Goal: Information Seeking & Learning: Compare options

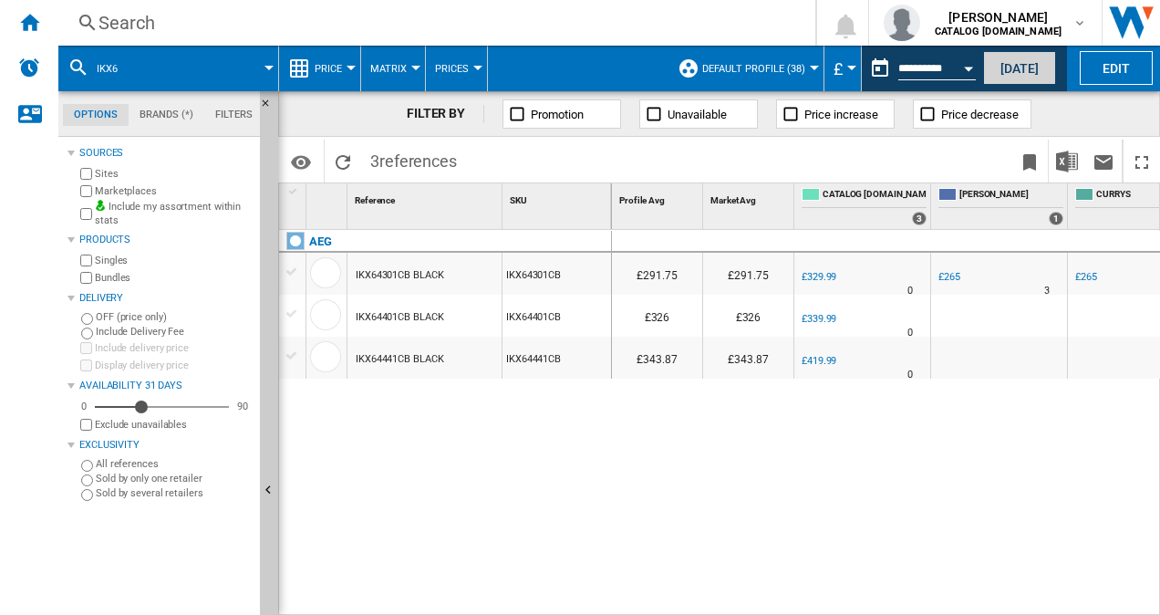
click at [1016, 69] on button "[DATE]" at bounding box center [1019, 68] width 73 height 34
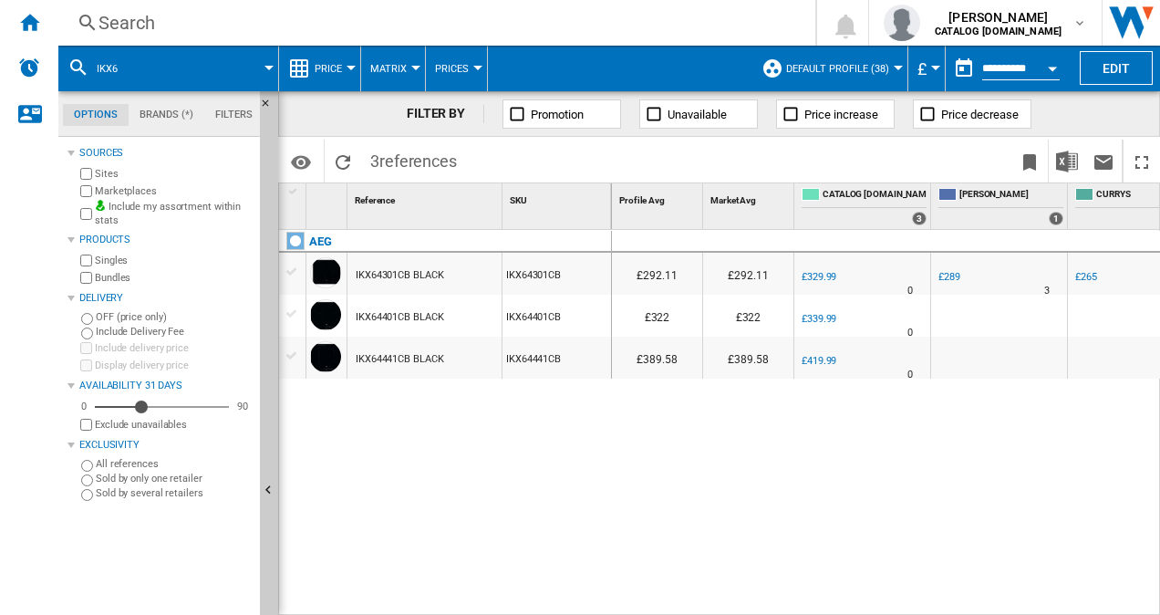
click at [170, 21] on div "Search" at bounding box center [432, 23] width 669 height 26
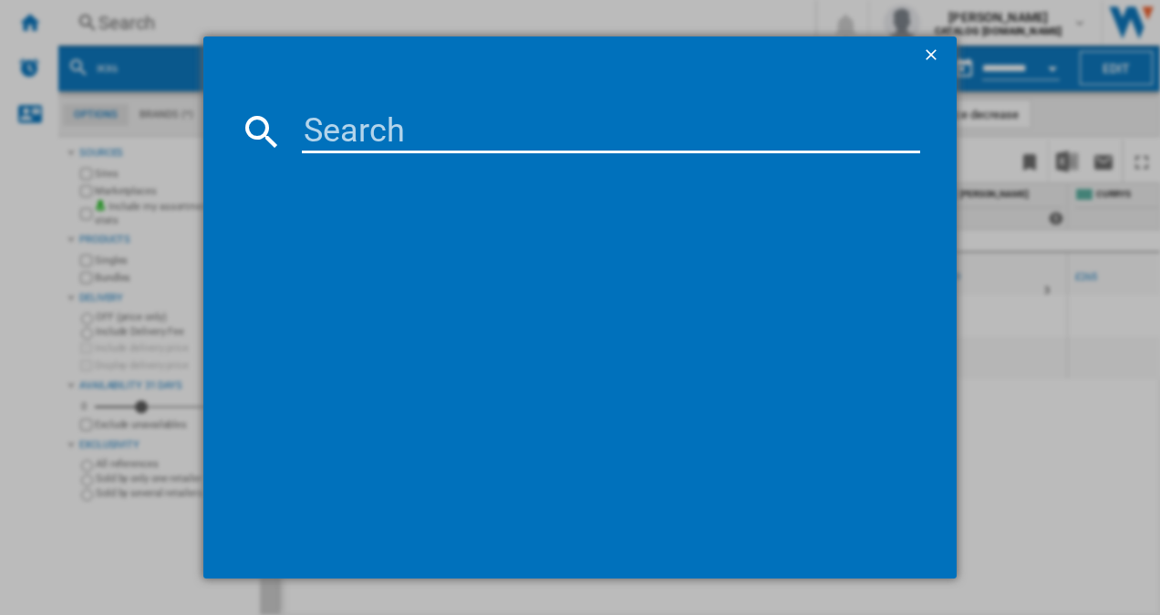
click at [470, 128] on input at bounding box center [611, 131] width 619 height 44
paste input "IAX84411CB"
type input "IAX84411CB"
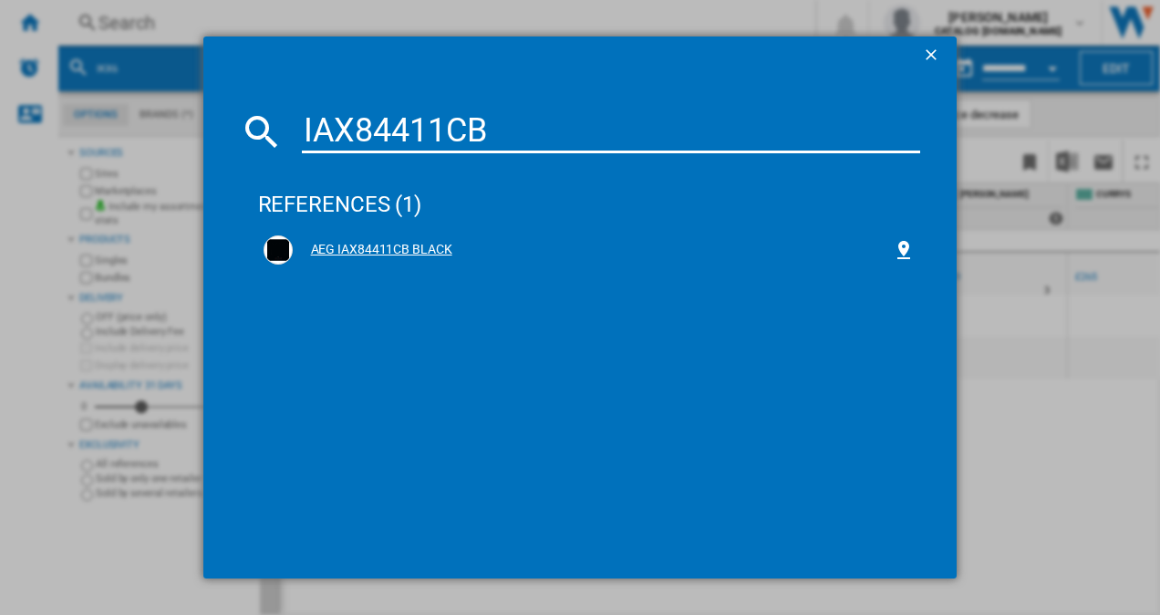
click at [365, 243] on div "AEG IAX84411CB BLACK" at bounding box center [593, 250] width 601 height 18
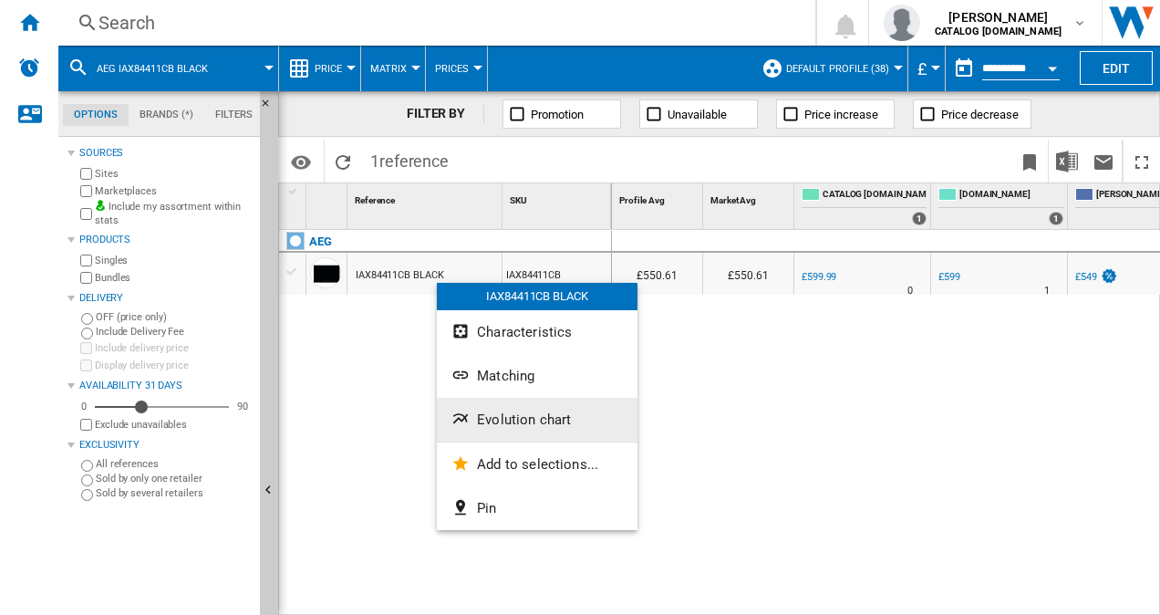
click at [533, 412] on span "Evolution chart" at bounding box center [524, 419] width 94 height 16
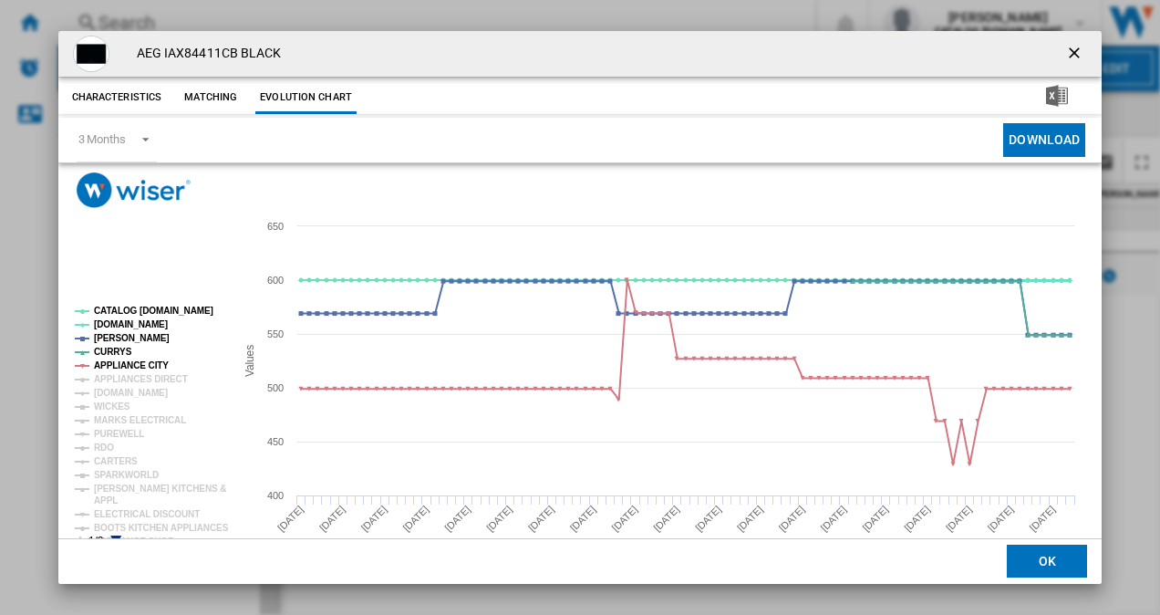
click at [114, 537] on icon "Product popup" at bounding box center [115, 540] width 11 height 11
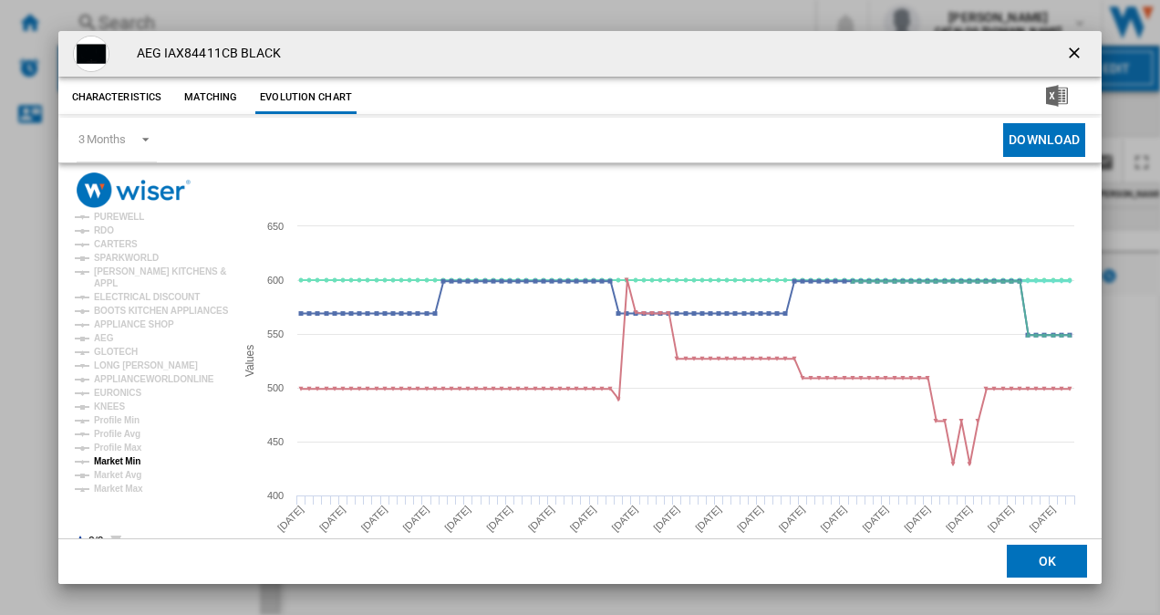
click at [124, 458] on tspan "Market Min" at bounding box center [117, 461] width 47 height 10
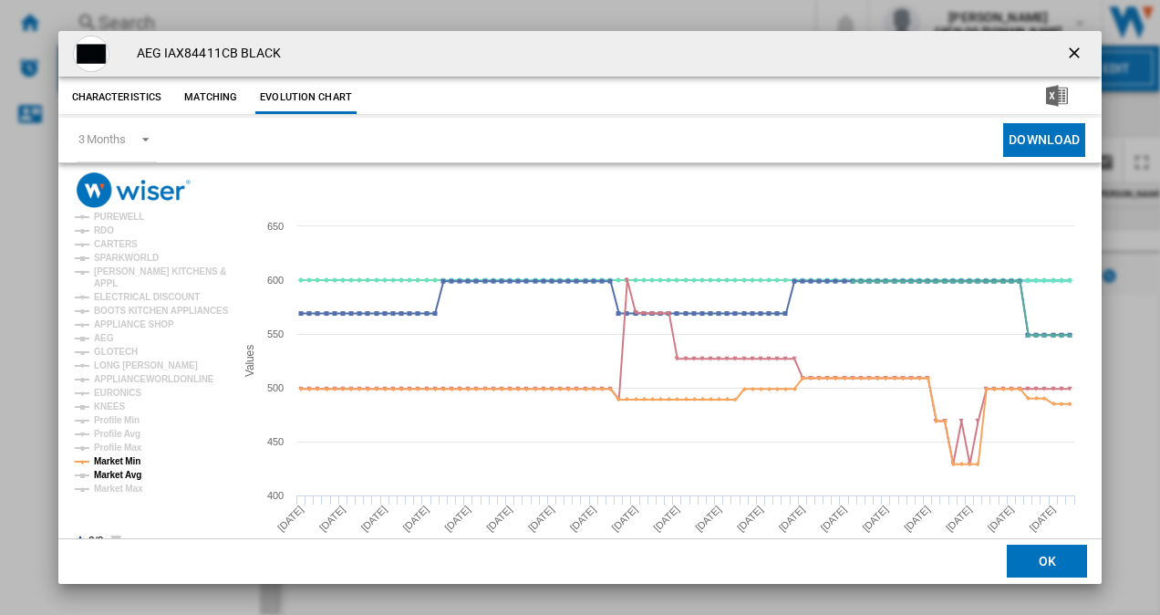
click at [122, 480] on tspan "Market Avg" at bounding box center [117, 475] width 47 height 10
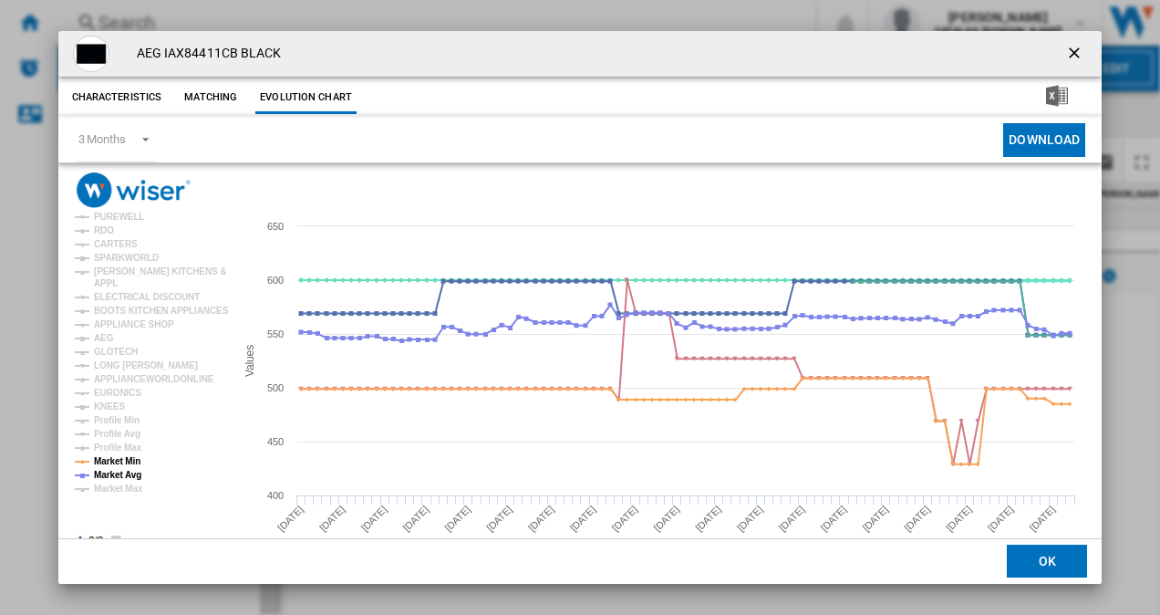
click at [1065, 54] on ng-md-icon "getI18NText('BUTTONS.CLOSE_DIALOG')" at bounding box center [1076, 55] width 22 height 22
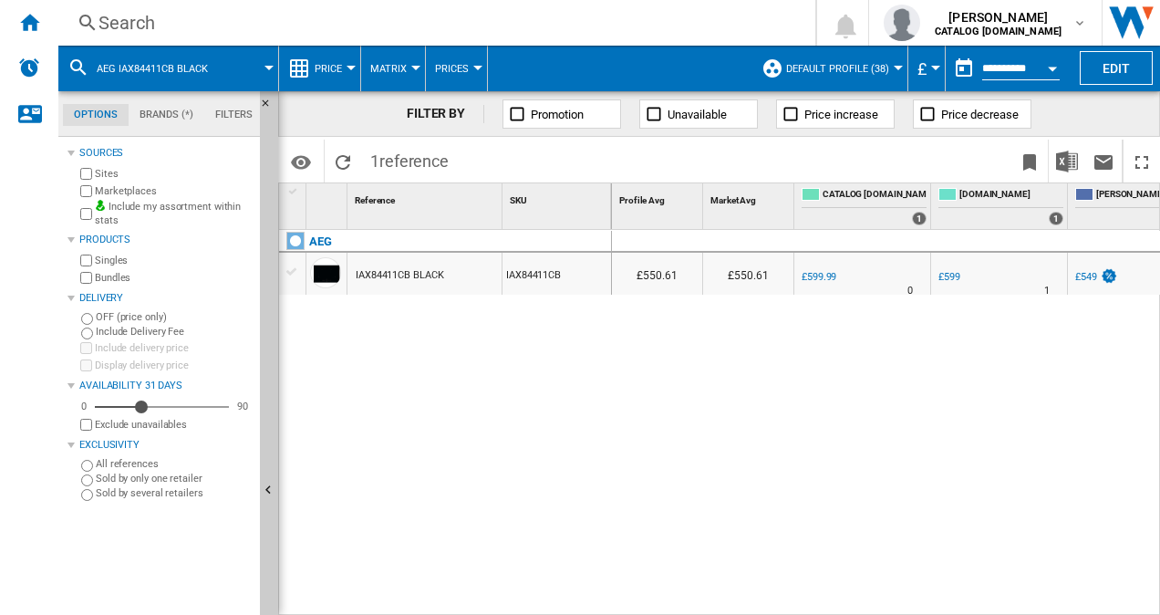
click at [162, 22] on div "Search" at bounding box center [432, 23] width 669 height 26
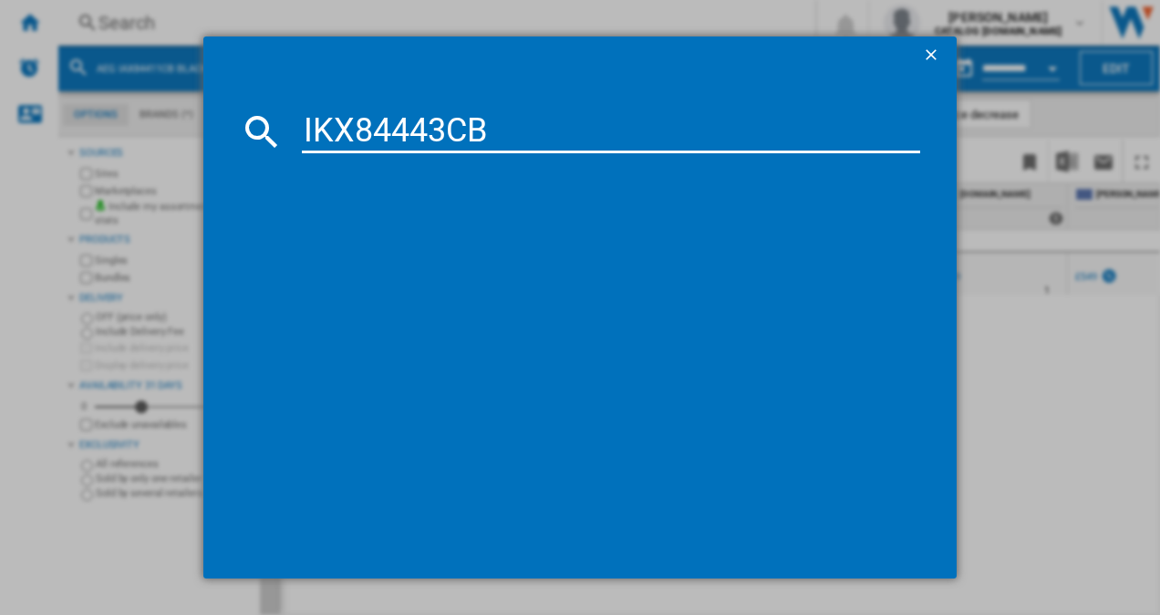
type input "IKX84443CB"
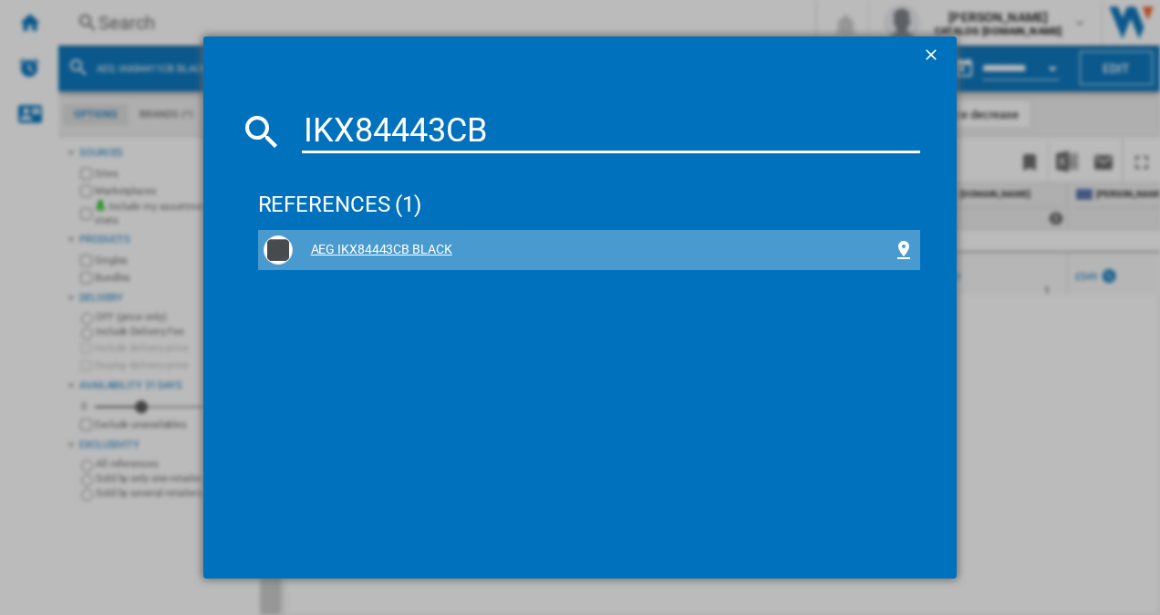
click at [397, 252] on div "AEG IKX84443CB BLACK" at bounding box center [593, 250] width 601 height 18
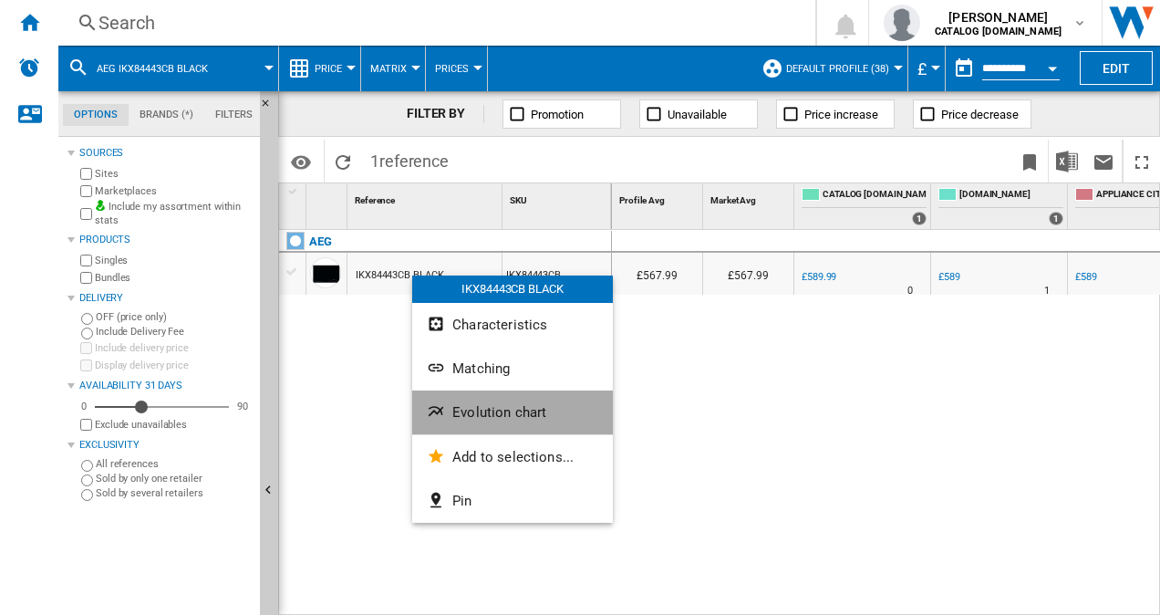
click at [469, 408] on span "Evolution chart" at bounding box center [499, 412] width 94 height 16
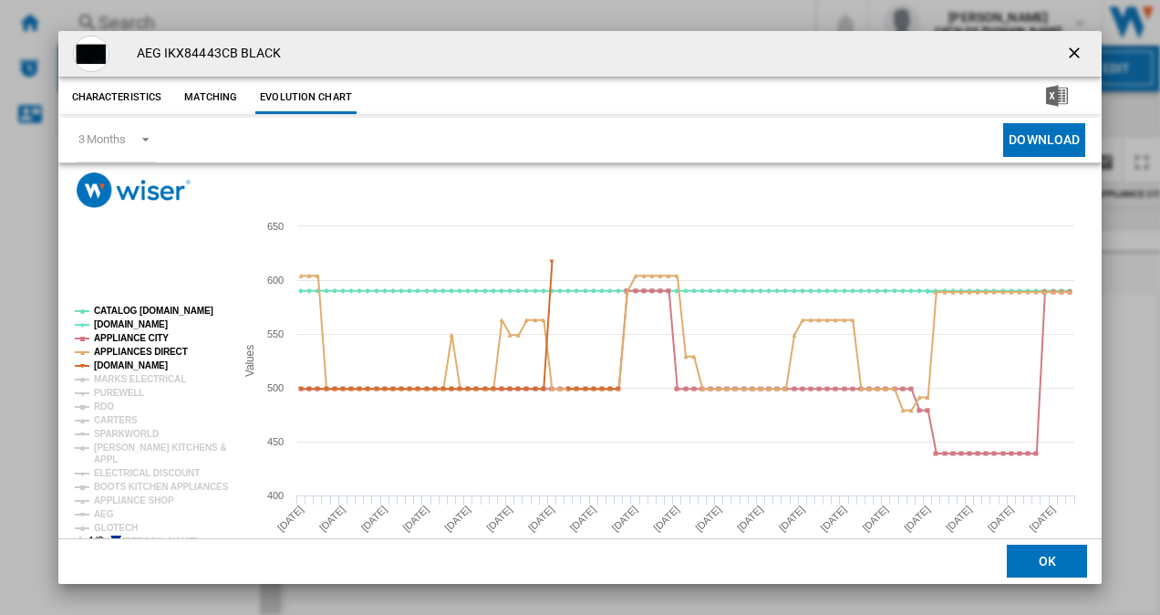
click at [116, 536] on icon "Product popup" at bounding box center [115, 540] width 11 height 11
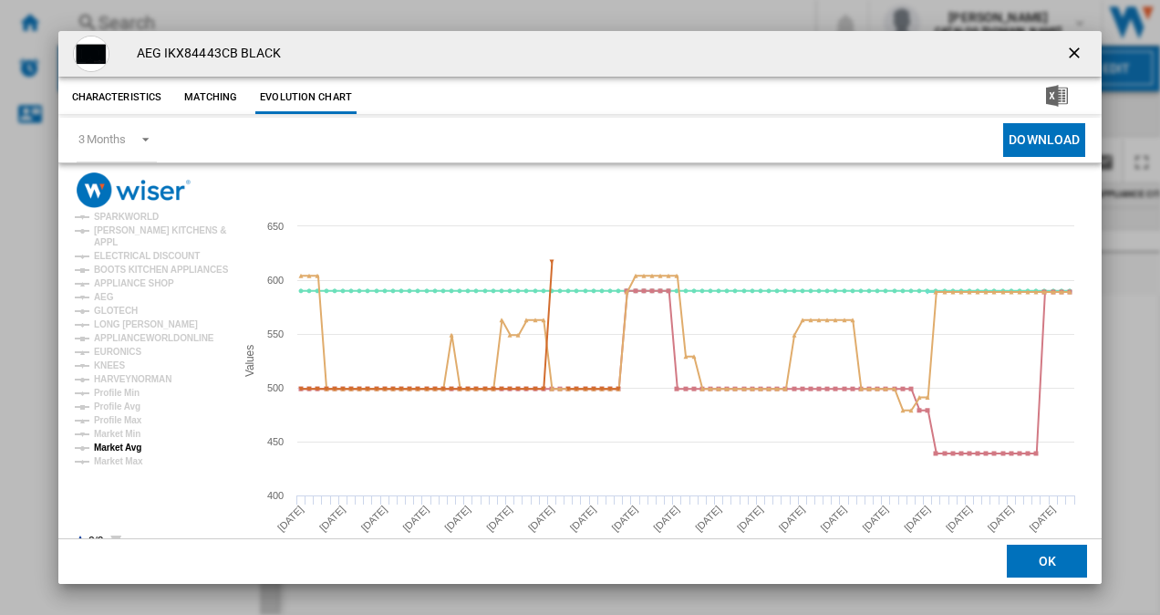
click at [124, 449] on tspan "Market Avg" at bounding box center [117, 447] width 47 height 10
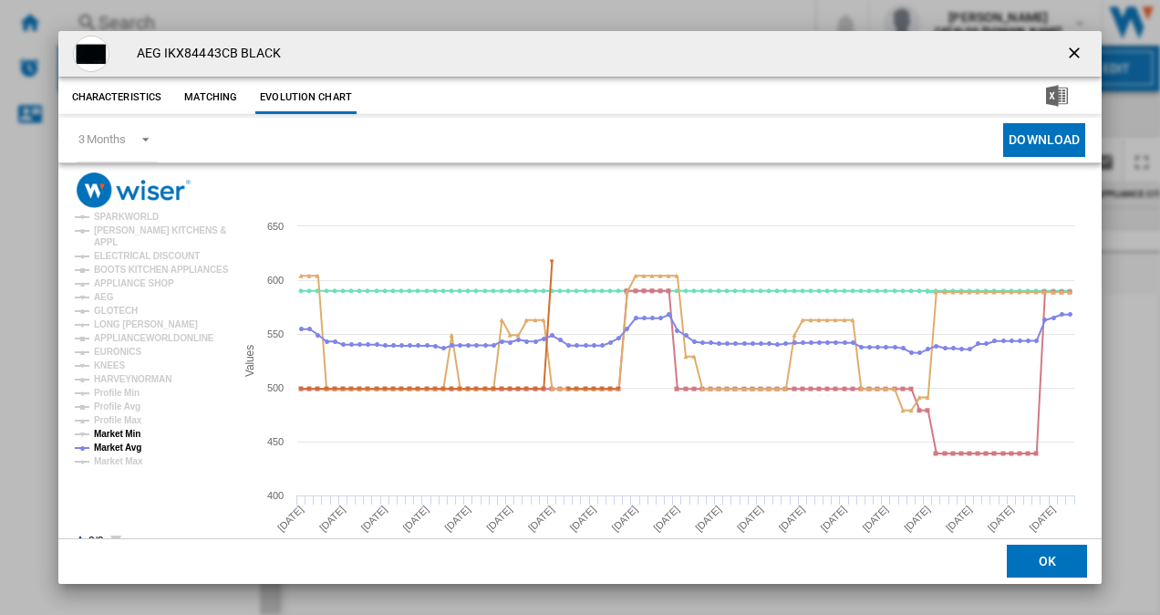
click at [124, 434] on tspan "Market Min" at bounding box center [117, 434] width 47 height 10
drag, startPoint x: 1070, startPoint y: 58, endPoint x: 1056, endPoint y: 53, distance: 14.7
click at [1070, 58] on ng-md-icon "getI18NText('BUTTONS.CLOSE_DIALOG')" at bounding box center [1076, 55] width 22 height 22
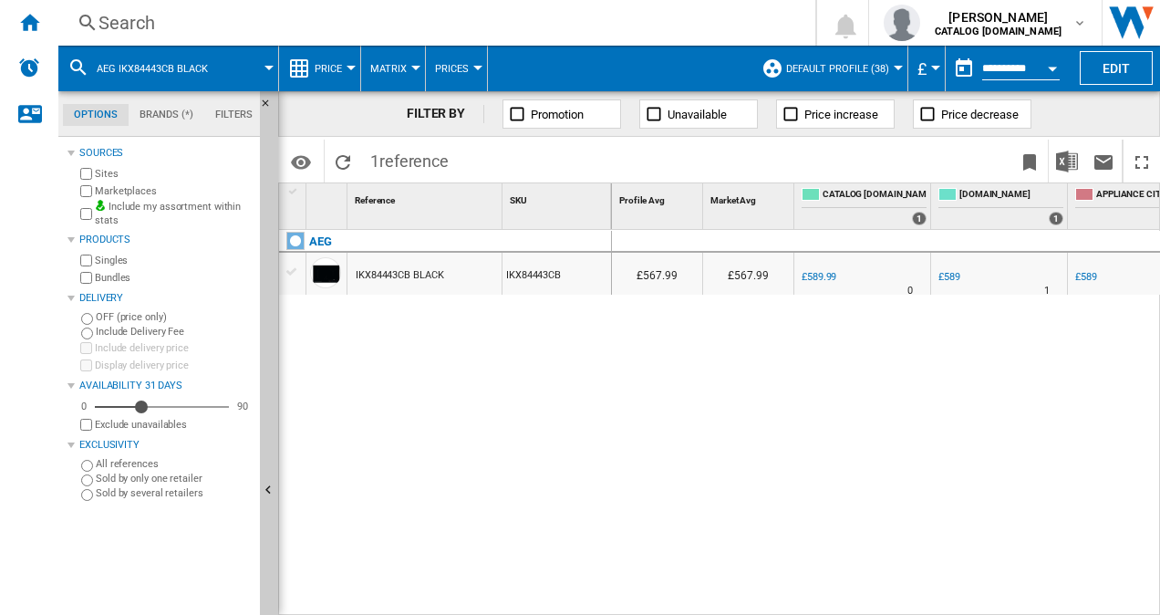
click at [106, 23] on div "Search" at bounding box center [432, 23] width 669 height 26
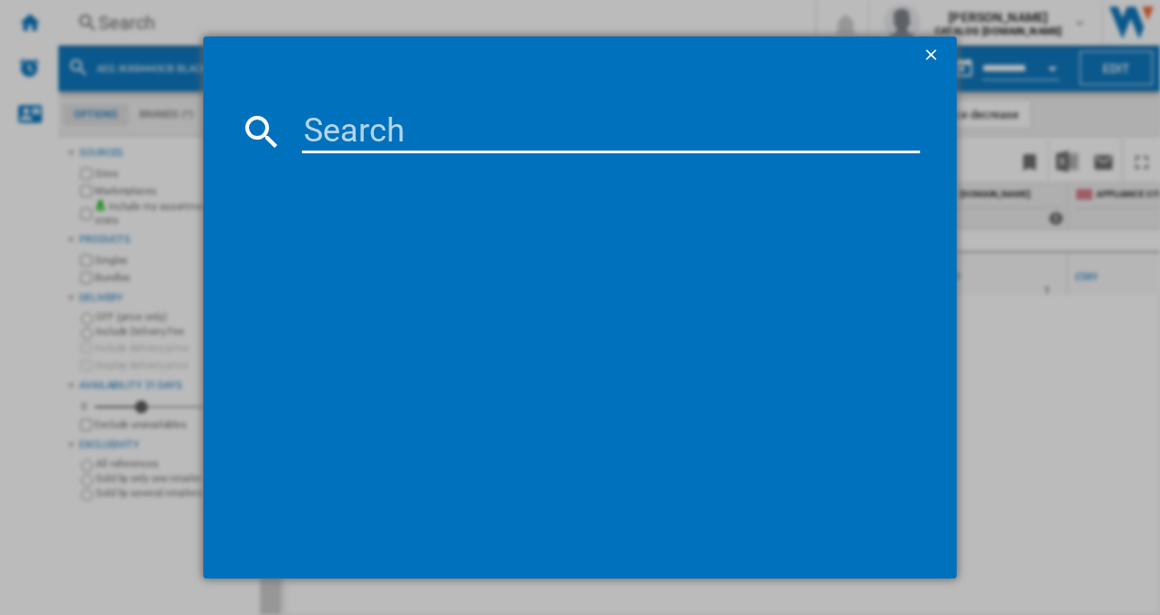
type input "IPE64551FB"
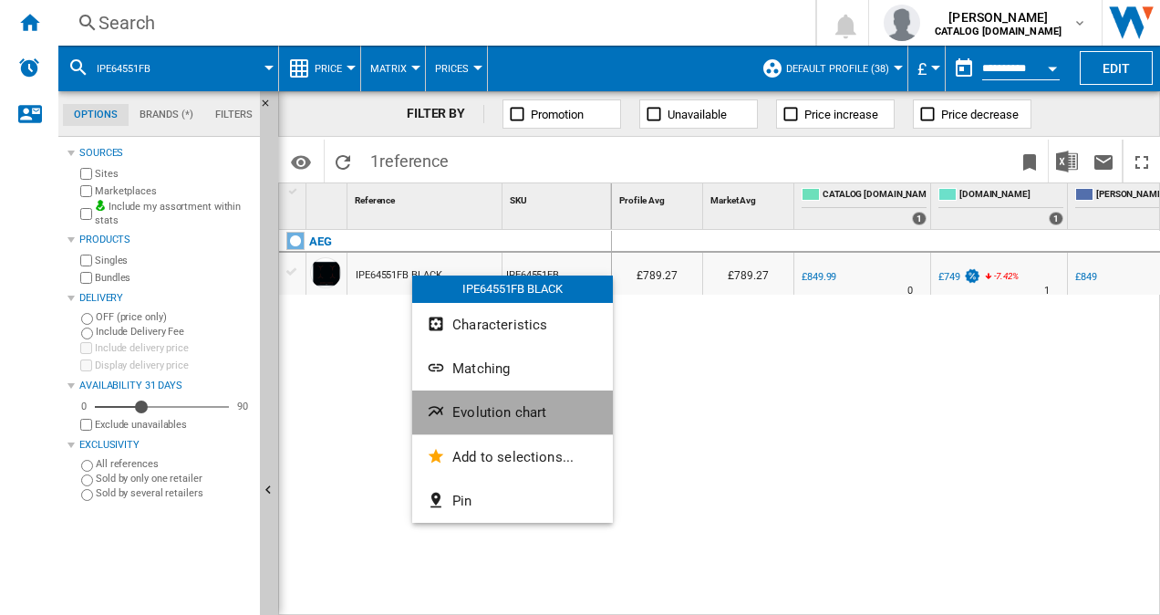
click at [521, 426] on button "Evolution chart" at bounding box center [512, 412] width 201 height 44
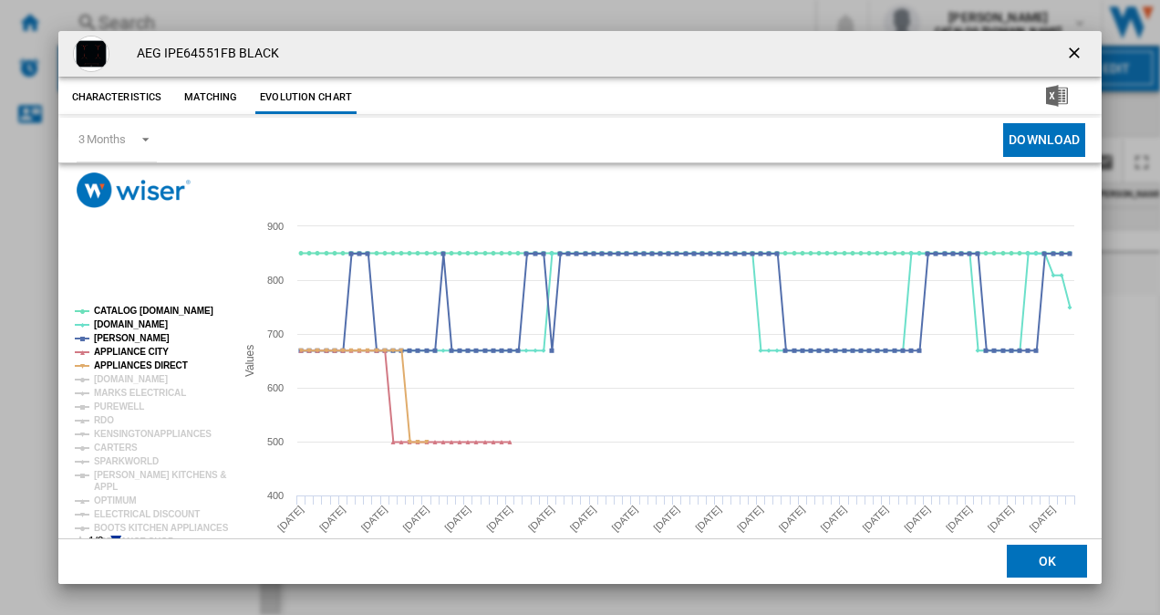
click at [113, 535] on icon "Product popup" at bounding box center [115, 540] width 11 height 11
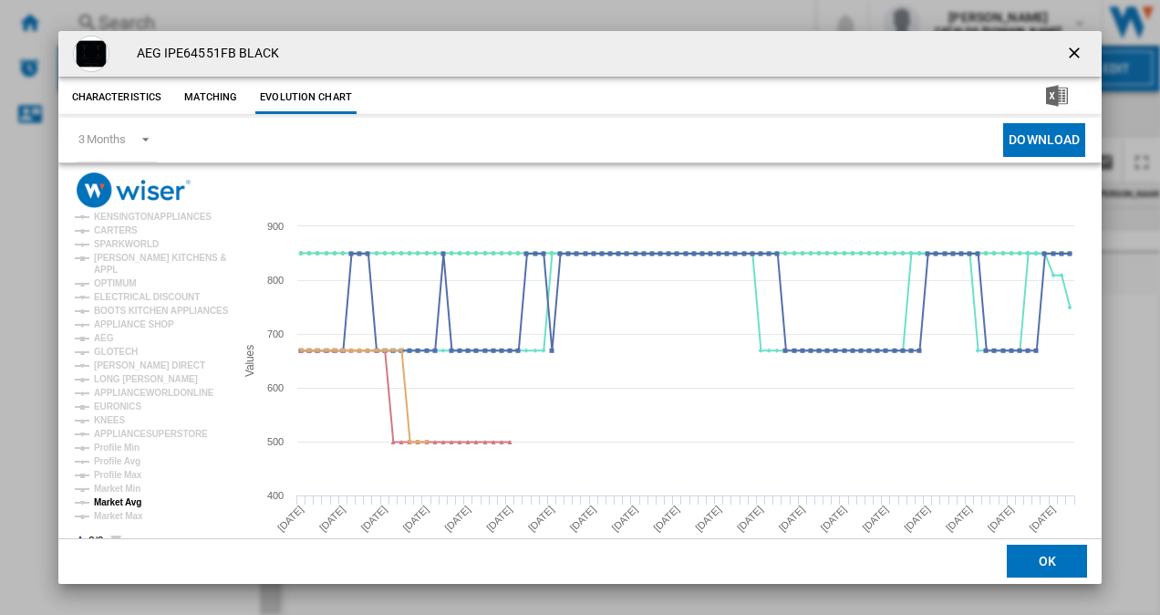
click at [125, 502] on tspan "Market Avg" at bounding box center [117, 502] width 47 height 10
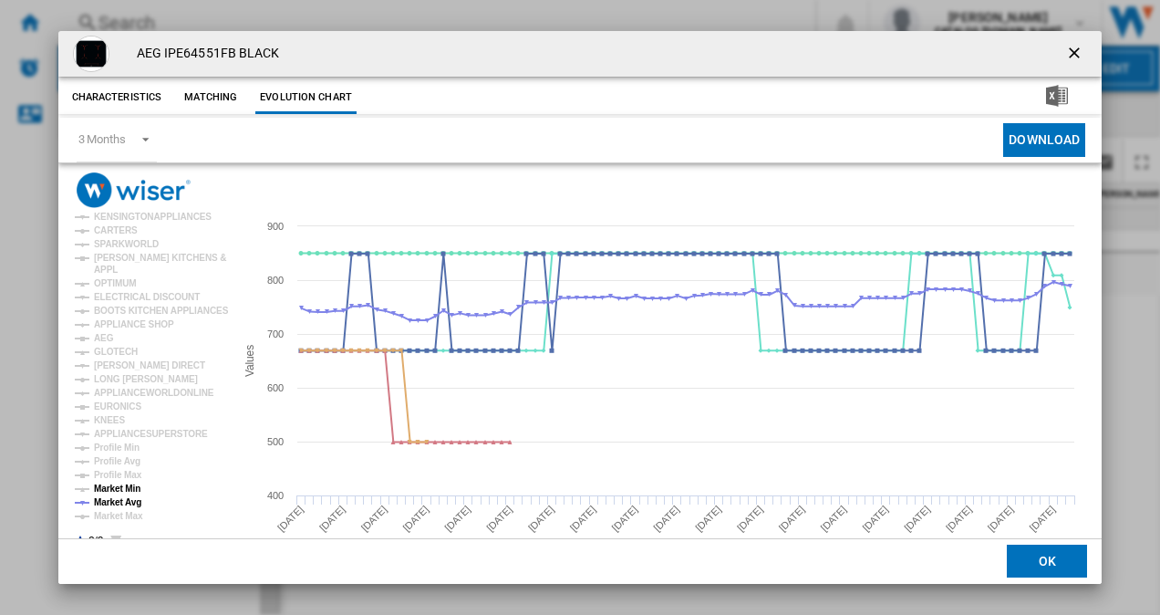
click at [130, 490] on tspan "Market Min" at bounding box center [117, 488] width 47 height 10
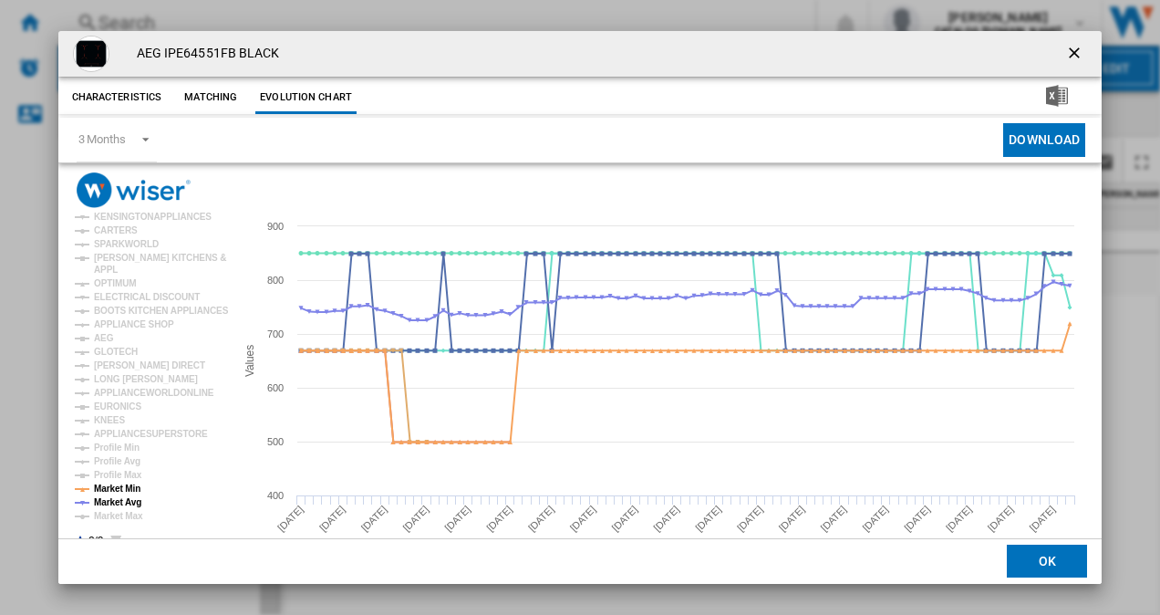
click at [1065, 52] on ng-md-icon "getI18NText('BUTTONS.CLOSE_DIALOG')" at bounding box center [1076, 55] width 22 height 22
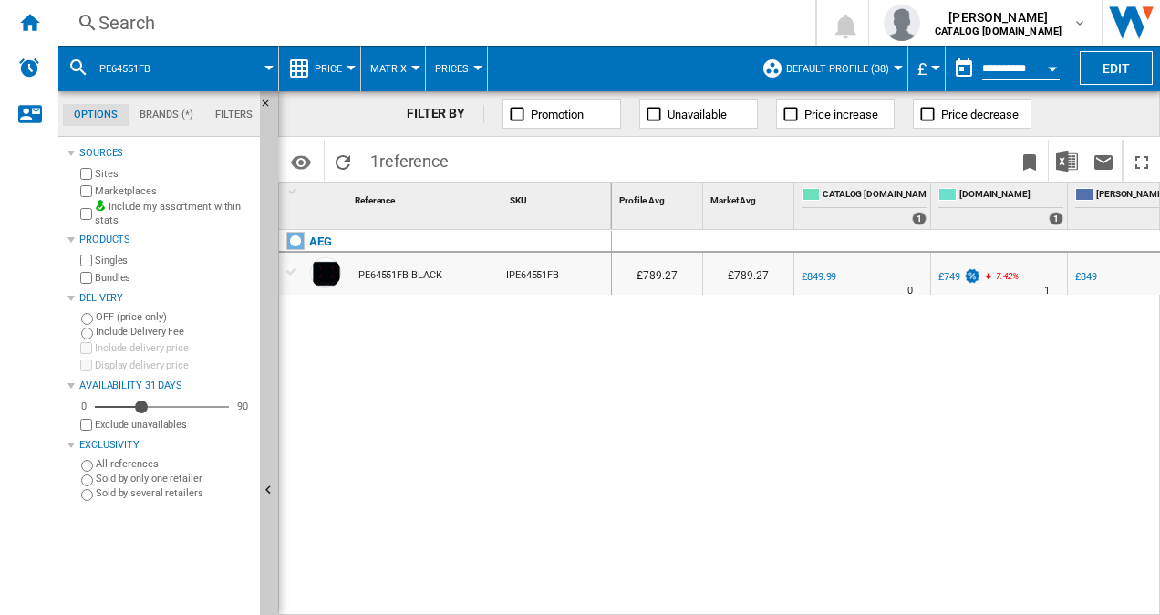
click at [188, 30] on div "Search" at bounding box center [432, 23] width 669 height 26
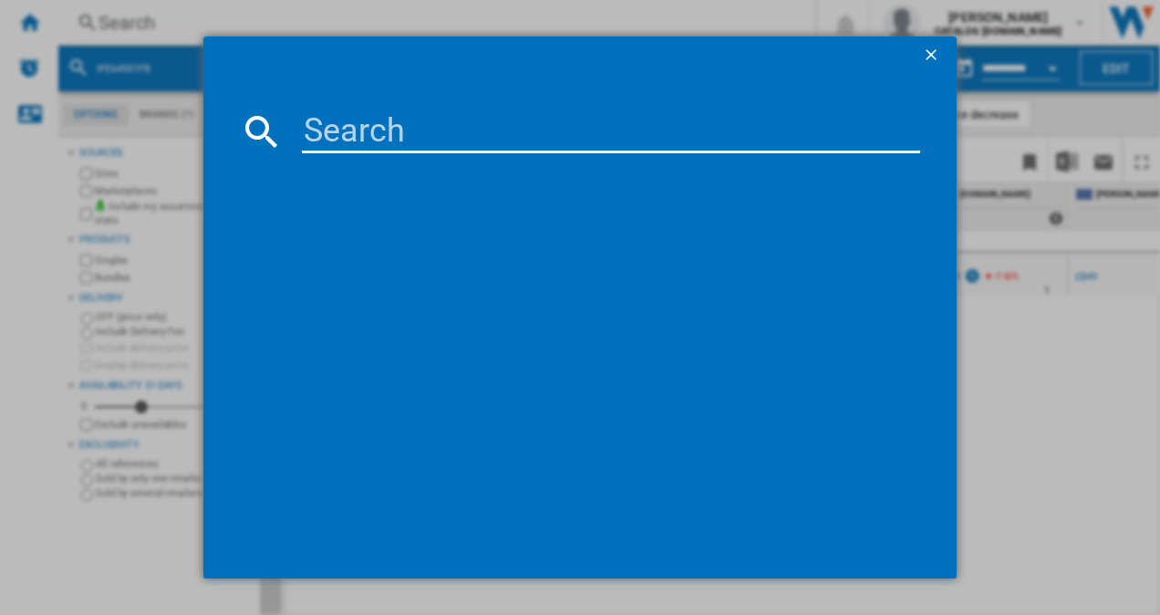
type input "NCH74B01AB"
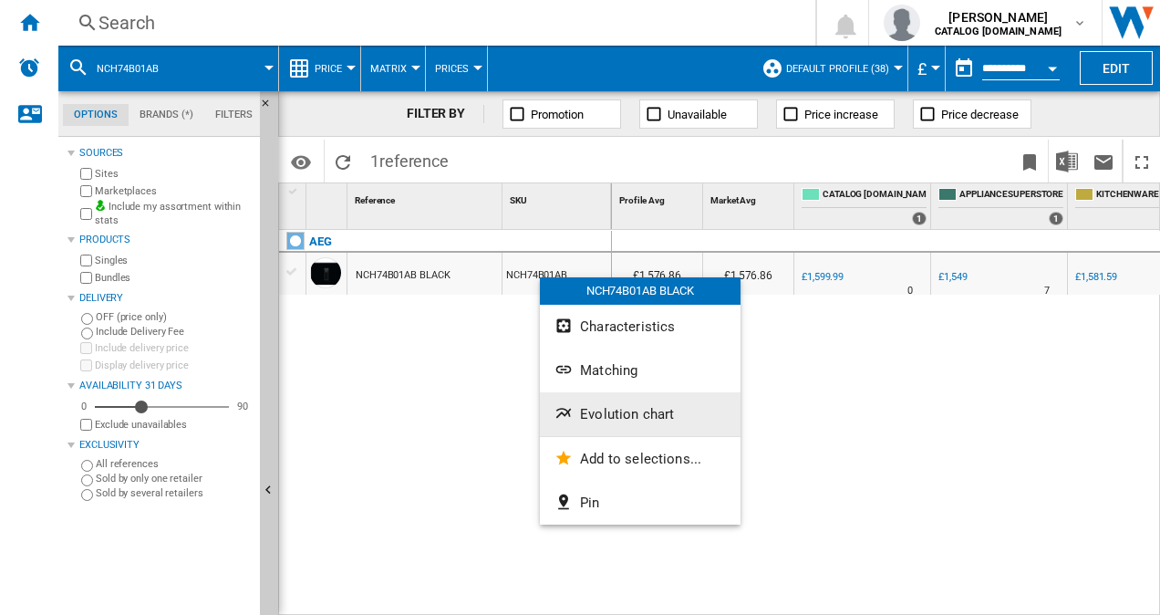
click at [646, 412] on span "Evolution chart" at bounding box center [627, 414] width 94 height 16
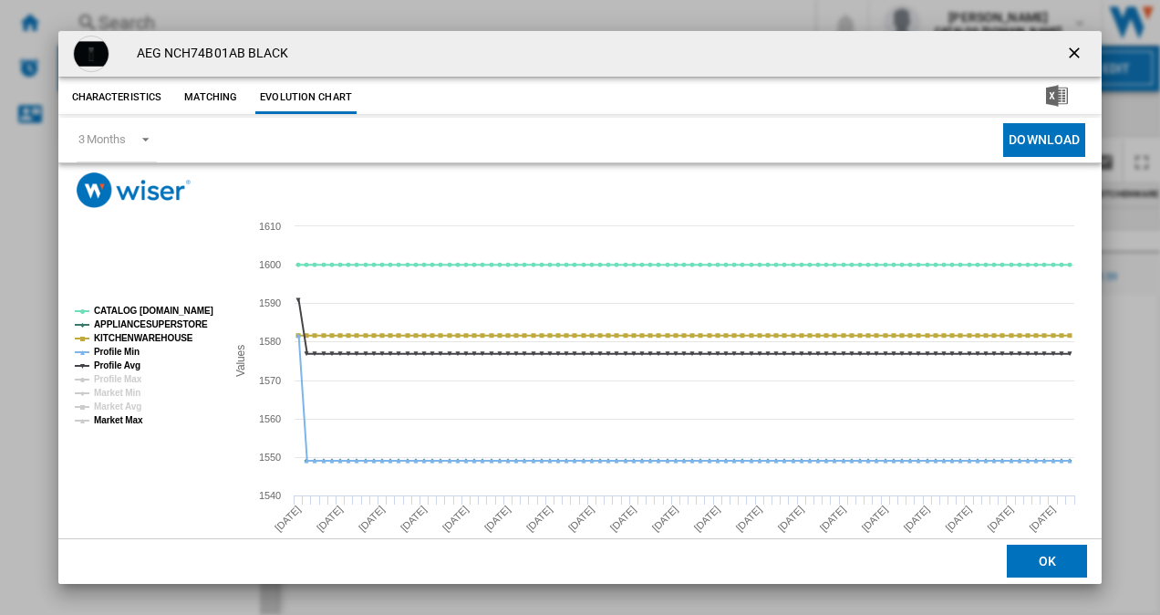
click at [101, 415] on tspan "Market Max" at bounding box center [118, 420] width 49 height 10
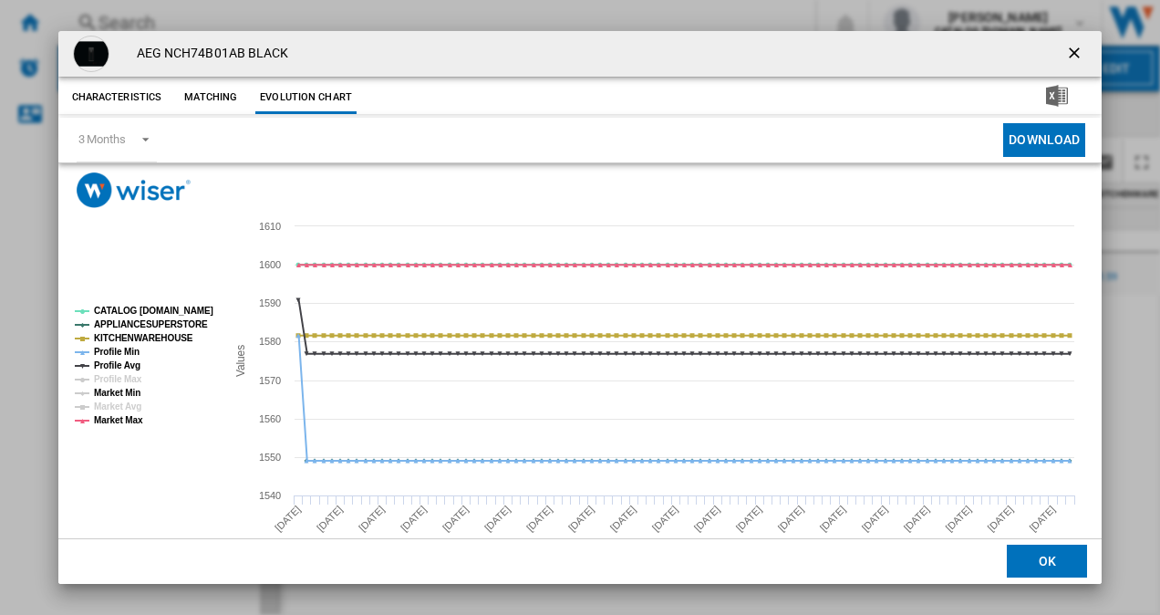
click at [119, 388] on tspan "Market Min" at bounding box center [117, 393] width 47 height 10
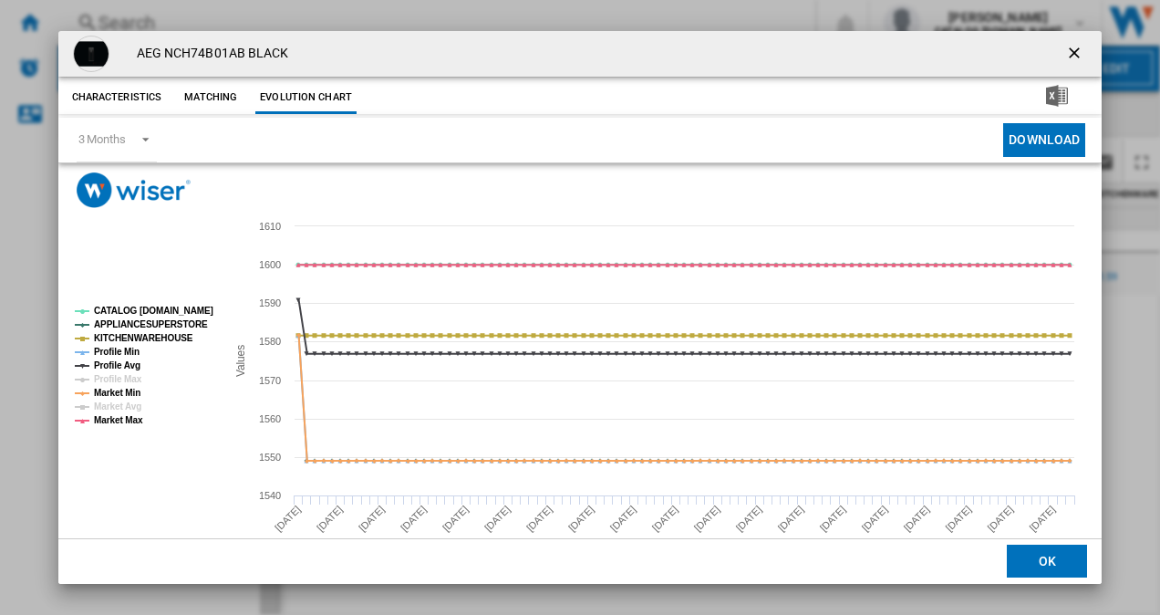
click at [1065, 50] on ng-md-icon "getI18NText('BUTTONS.CLOSE_DIALOG')" at bounding box center [1076, 55] width 22 height 22
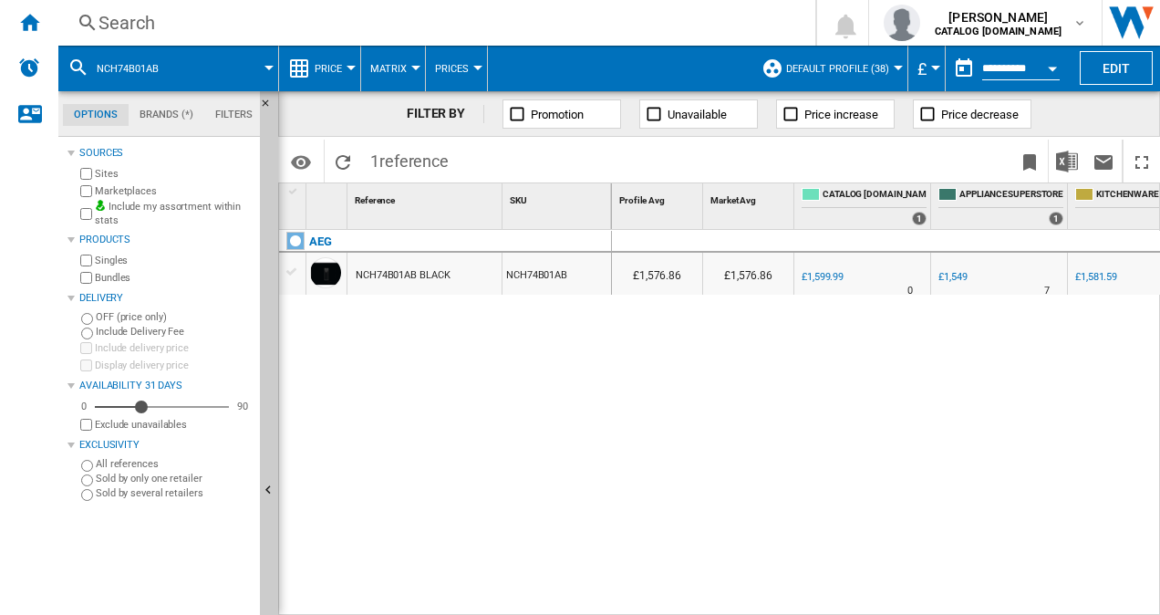
click at [107, 16] on div "Search" at bounding box center [432, 23] width 669 height 26
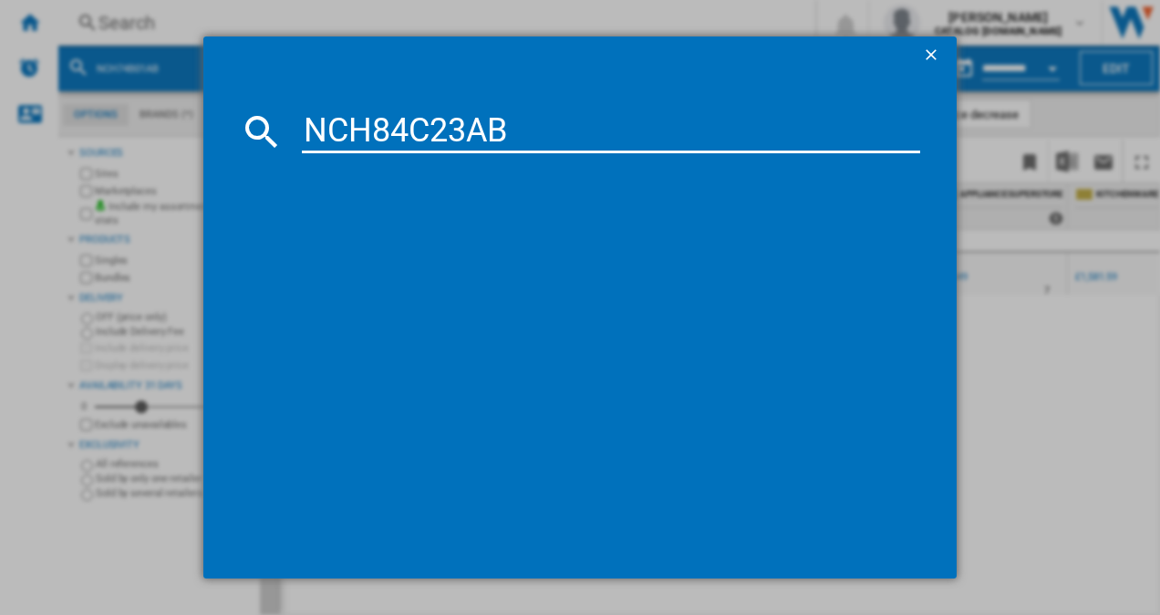
type input "NCH84C23AB"
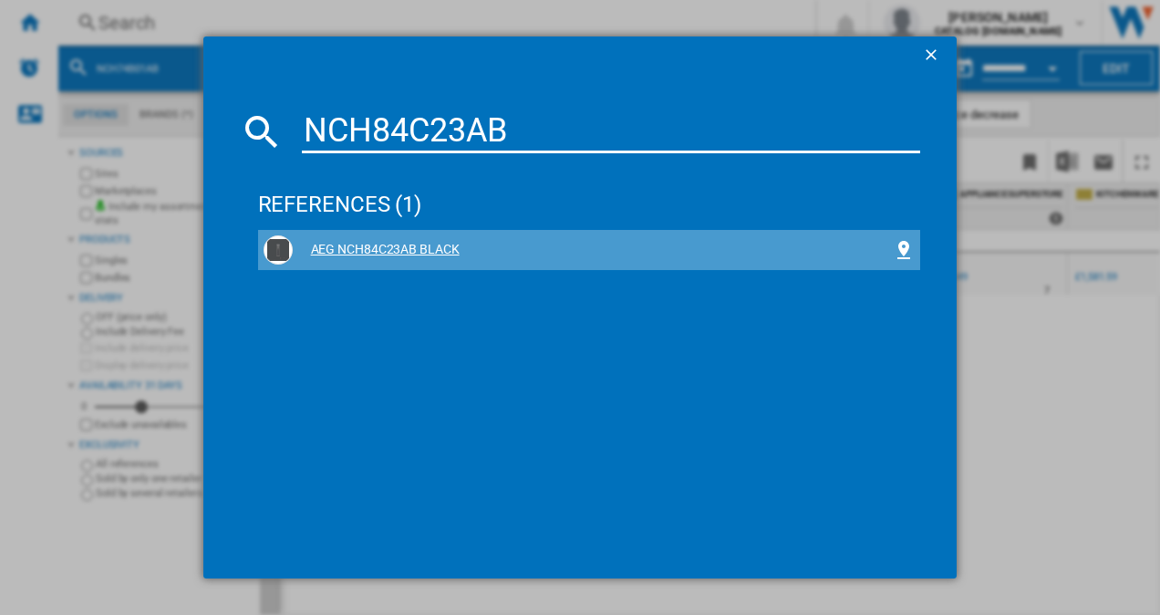
click at [402, 257] on div "AEG NCH84C23AB BLACK" at bounding box center [593, 250] width 601 height 18
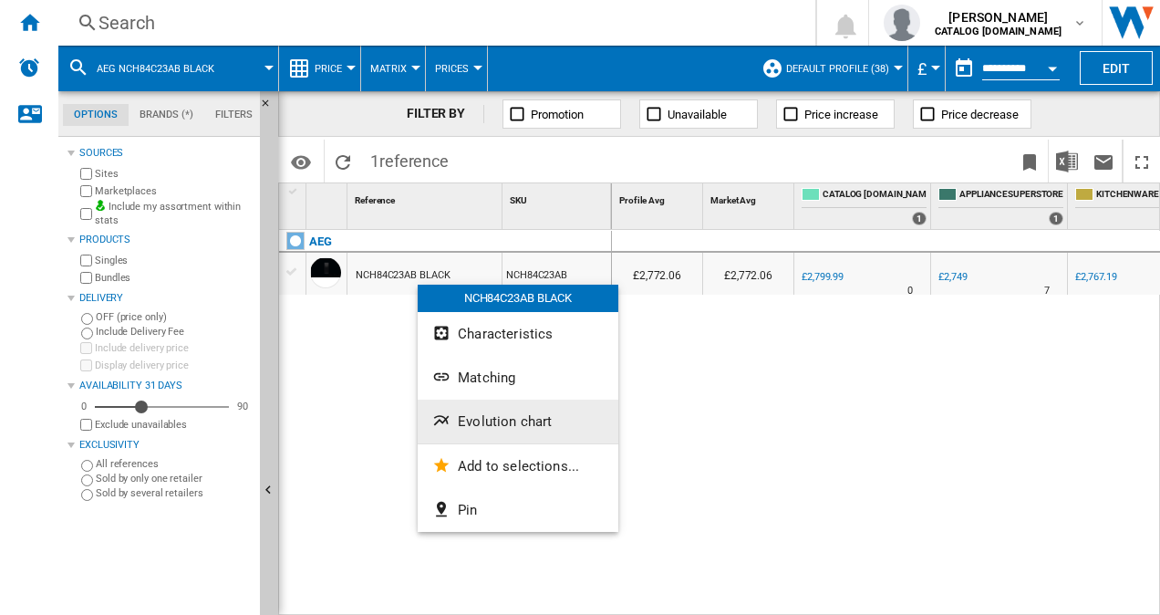
click at [472, 421] on span "Evolution chart" at bounding box center [505, 421] width 94 height 16
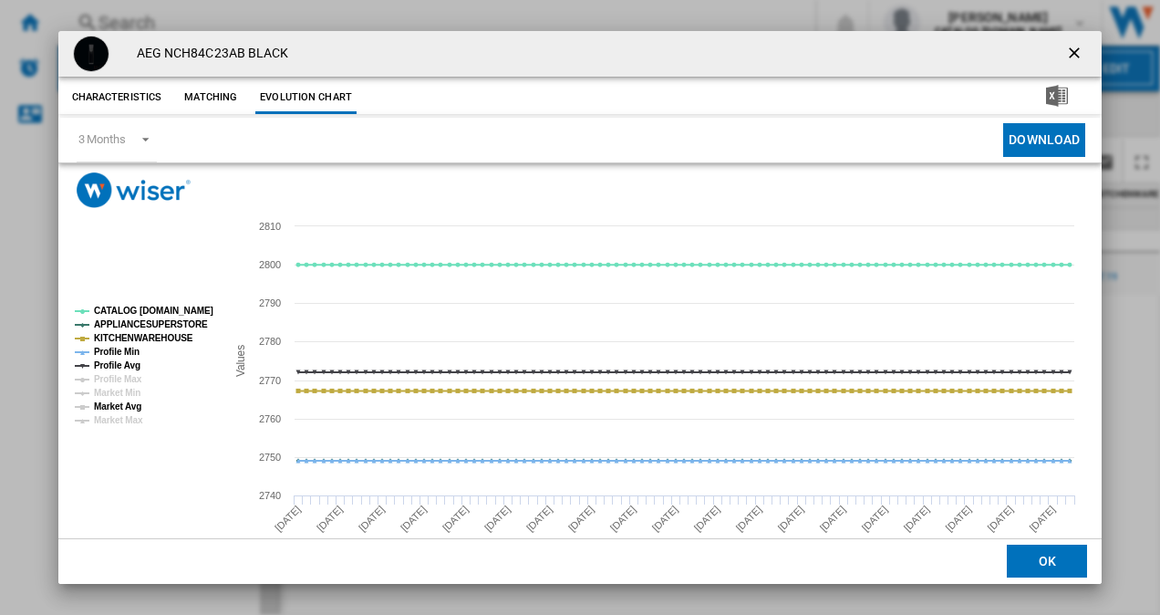
click at [130, 408] on tspan "Market Avg" at bounding box center [117, 406] width 47 height 10
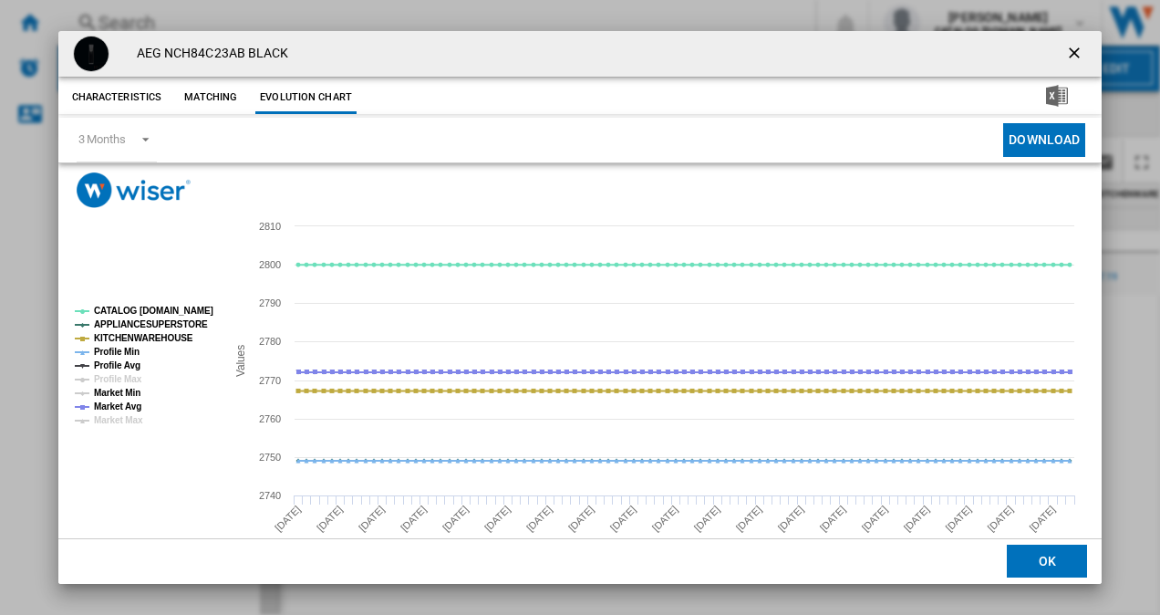
click at [133, 398] on tspan "Market Min" at bounding box center [117, 393] width 47 height 10
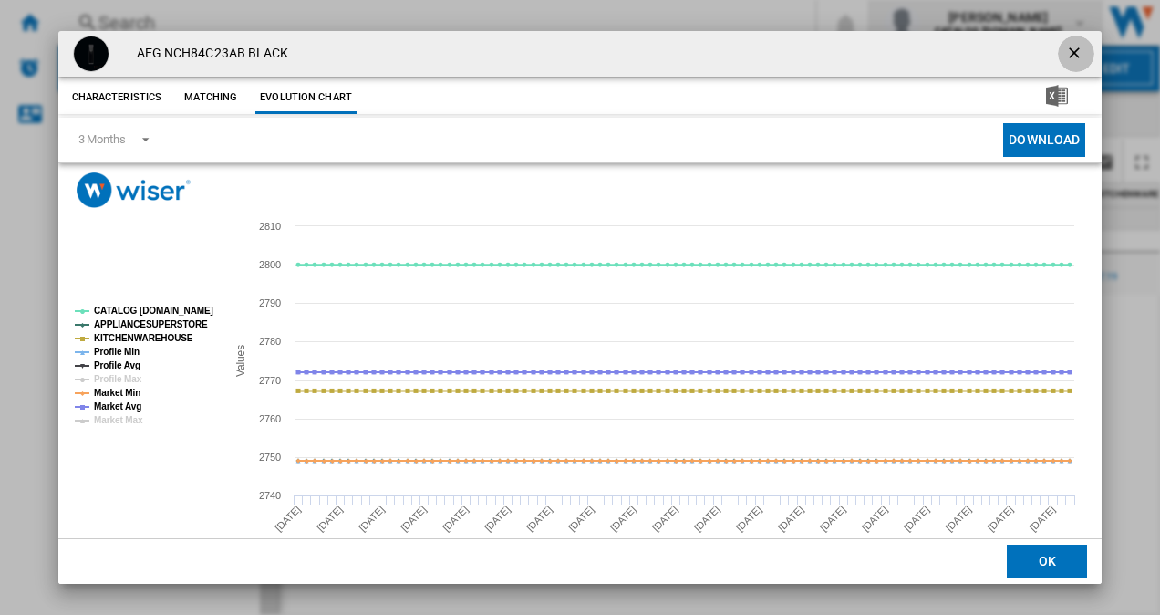
drag, startPoint x: 1067, startPoint y: 49, endPoint x: 908, endPoint y: 27, distance: 160.2
click at [1067, 49] on ng-md-icon "getI18NText('BUTTONS.CLOSE_DIALOG')" at bounding box center [1076, 55] width 22 height 22
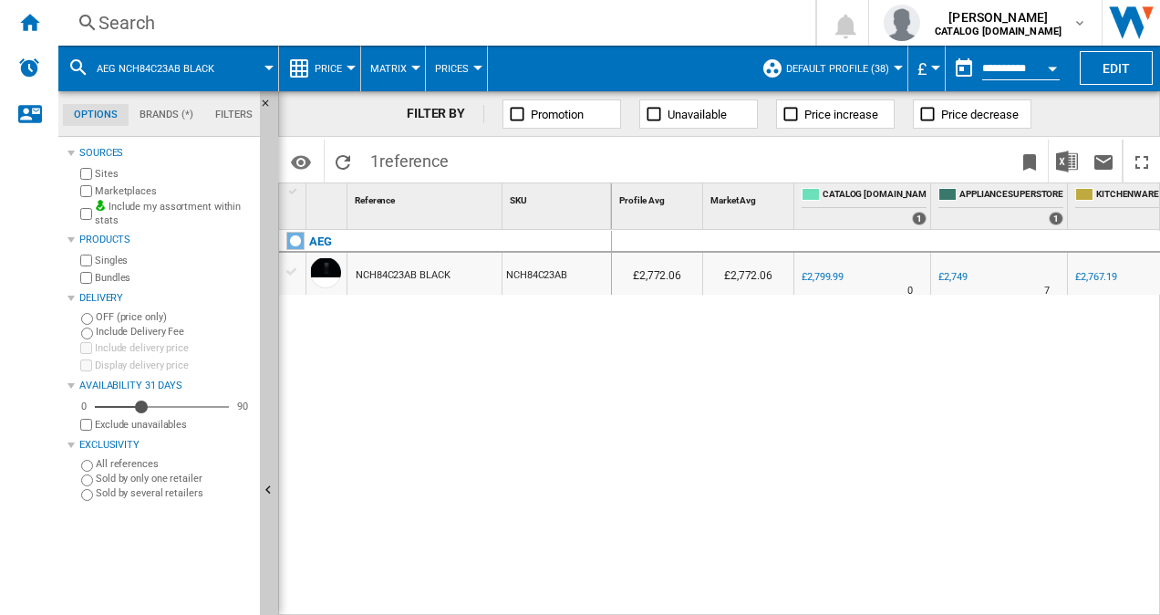
click at [126, 27] on div "Search" at bounding box center [432, 23] width 669 height 26
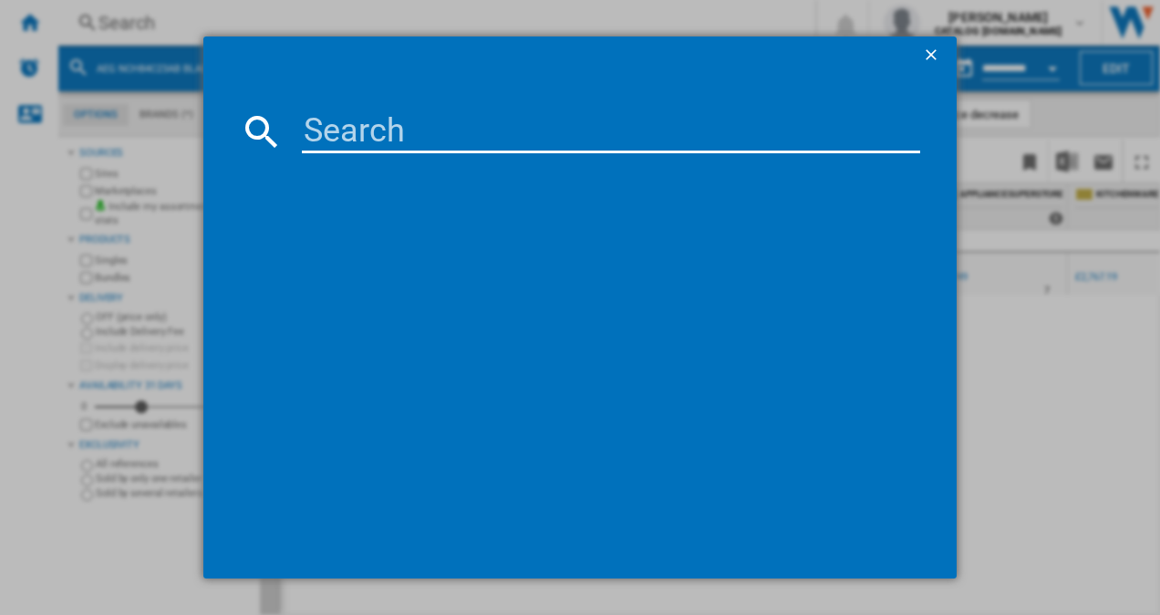
paste input "NCP84C01AZ"
type input "NCP84C01AZ"
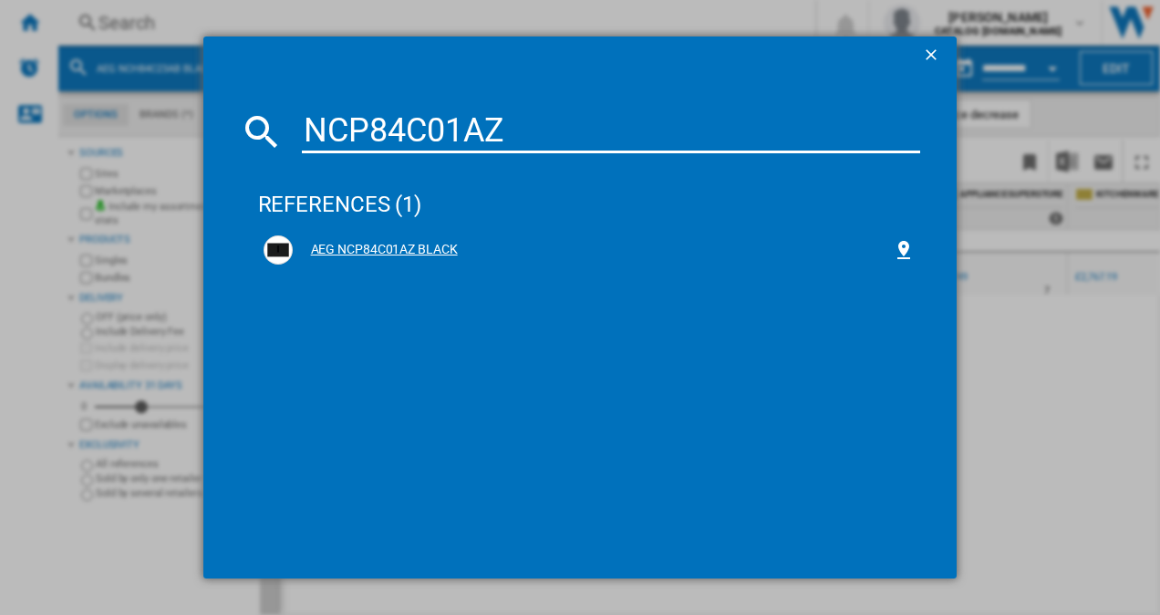
click at [372, 242] on div "AEG NCP84C01AZ BLACK" at bounding box center [593, 250] width 601 height 18
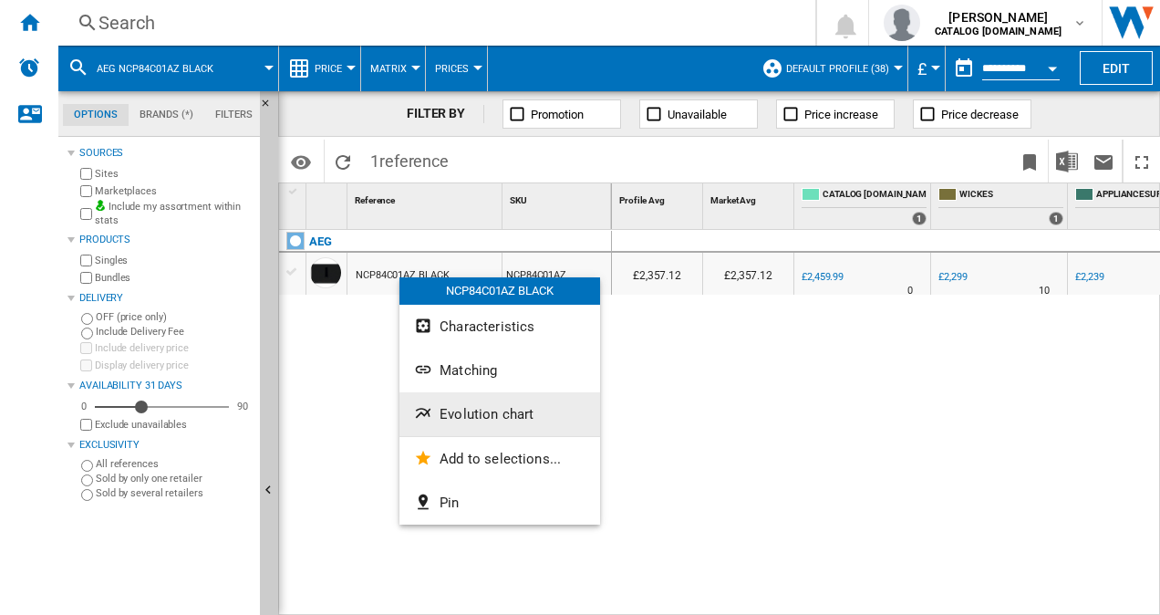
click at [468, 405] on button "Evolution chart" at bounding box center [499, 414] width 201 height 44
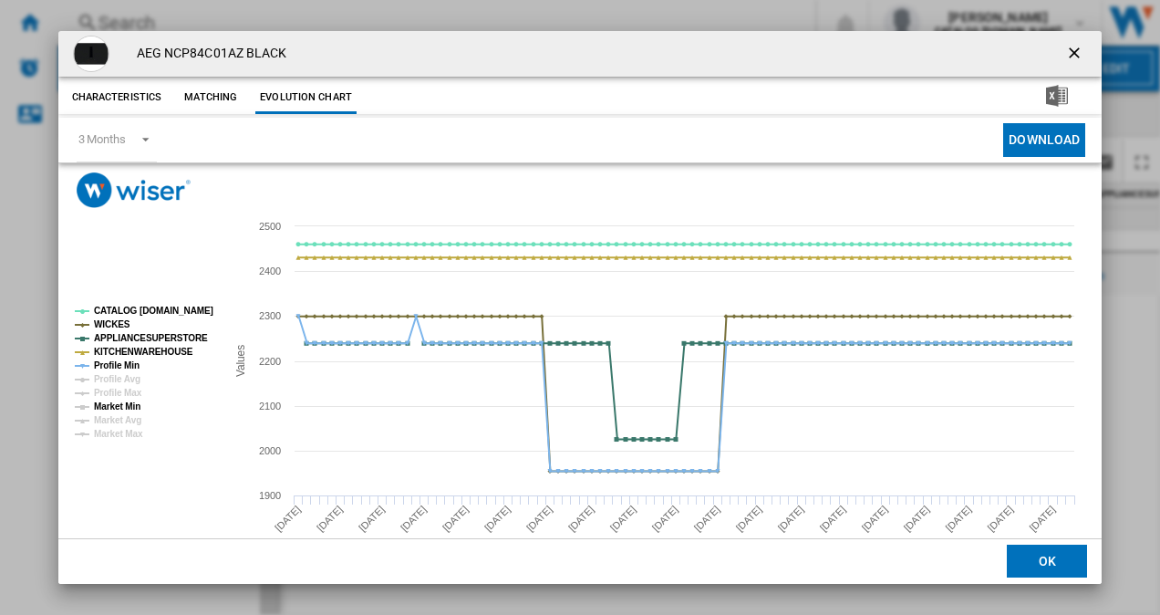
click at [120, 409] on tspan "Market Min" at bounding box center [117, 406] width 47 height 10
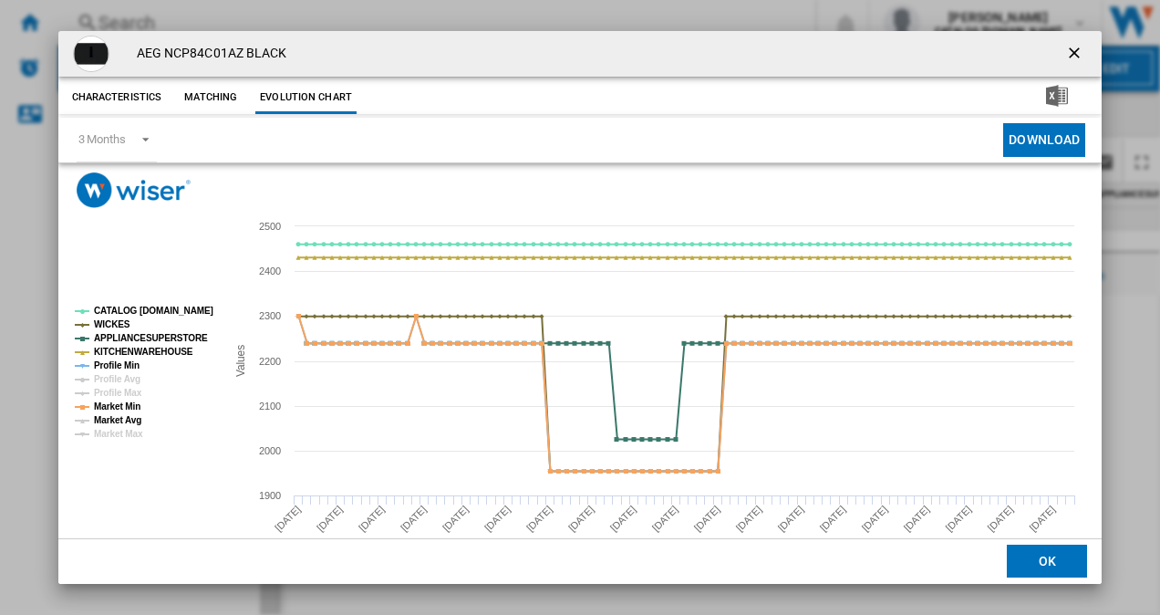
click at [121, 422] on tspan "Market Avg" at bounding box center [117, 420] width 47 height 10
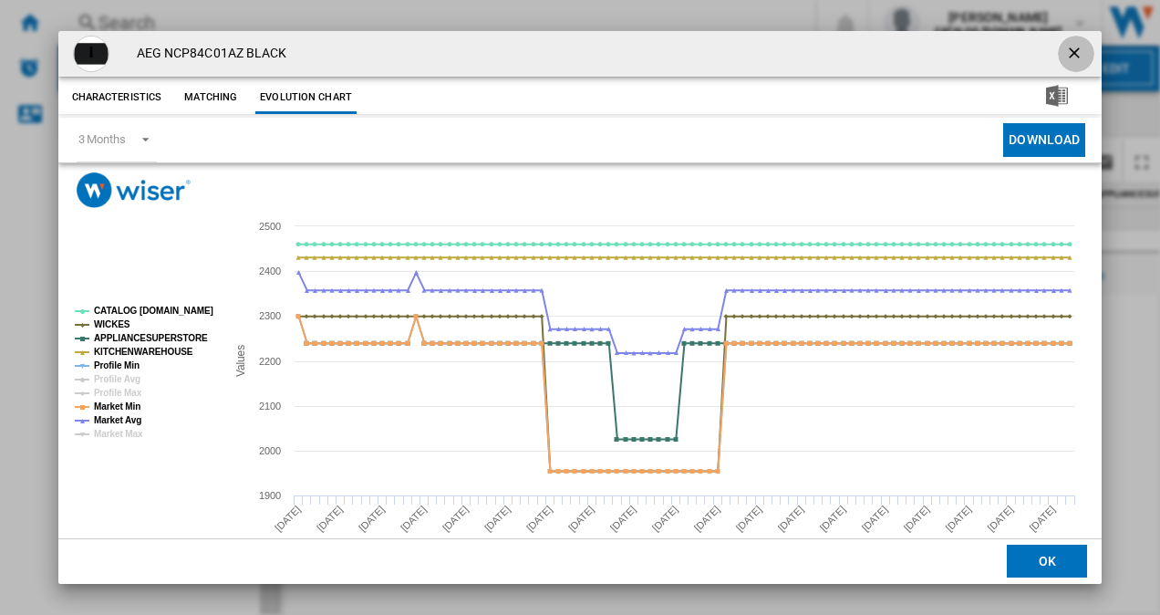
click at [1065, 57] on ng-md-icon "getI18NText('BUTTONS.CLOSE_DIALOG')" at bounding box center [1076, 55] width 22 height 22
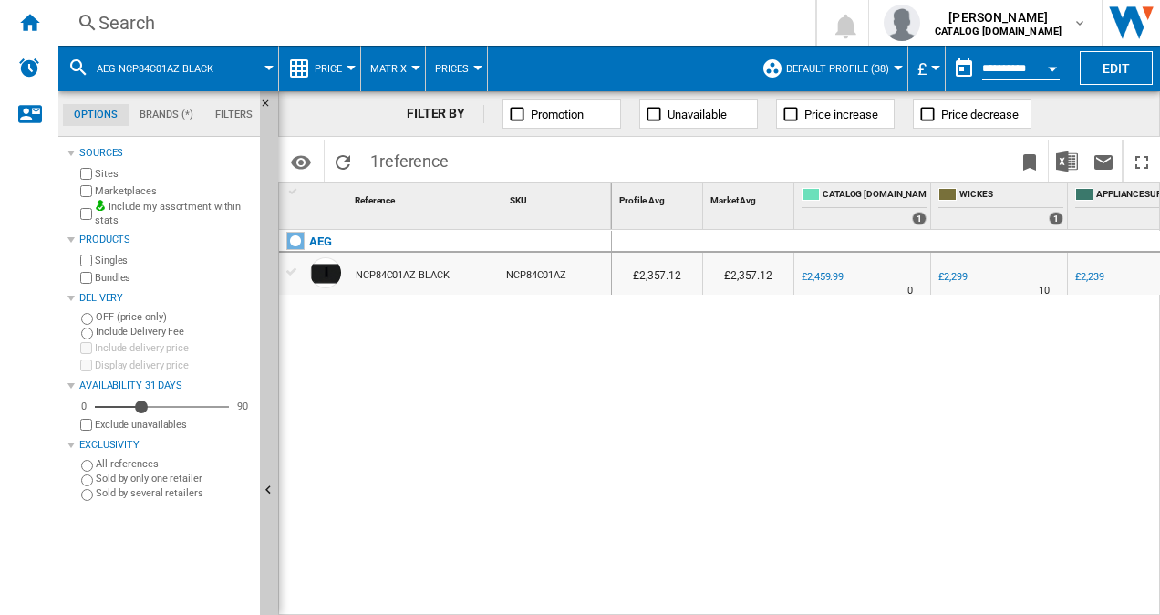
click at [142, 30] on div "Search" at bounding box center [432, 23] width 669 height 26
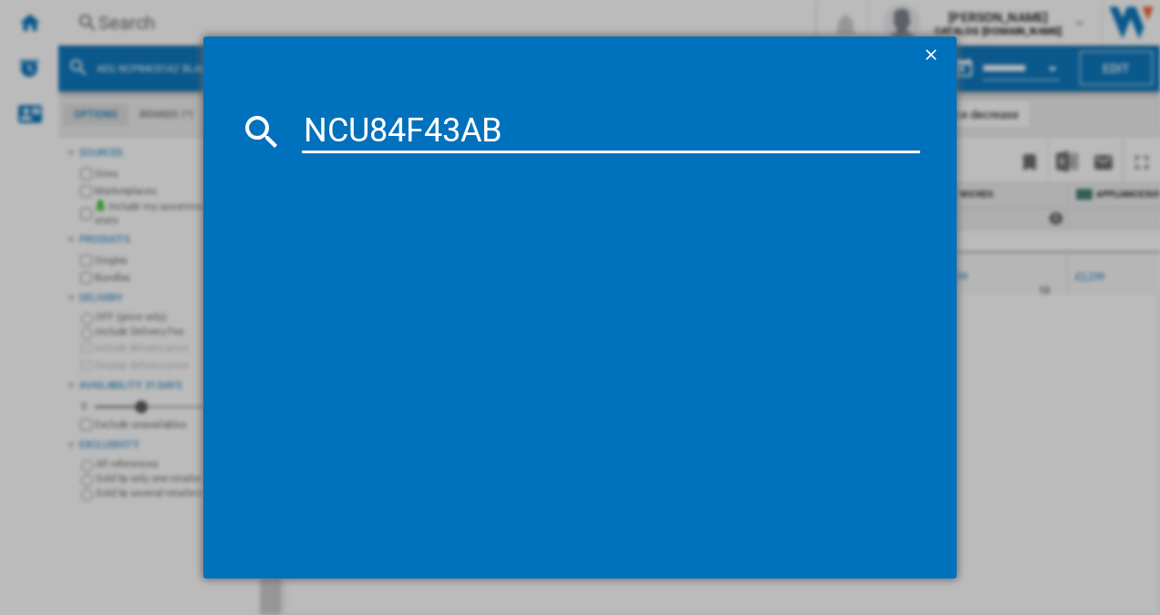
type input "NCU84F43AB"
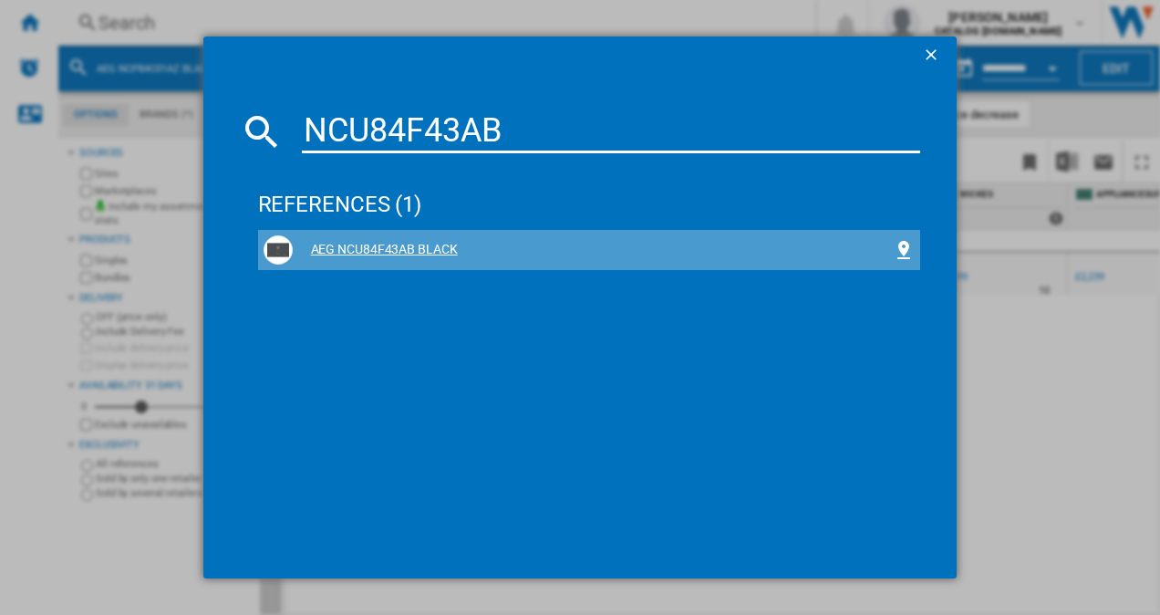
click at [380, 255] on div "AEG NCU84F43AB BLACK" at bounding box center [593, 250] width 601 height 18
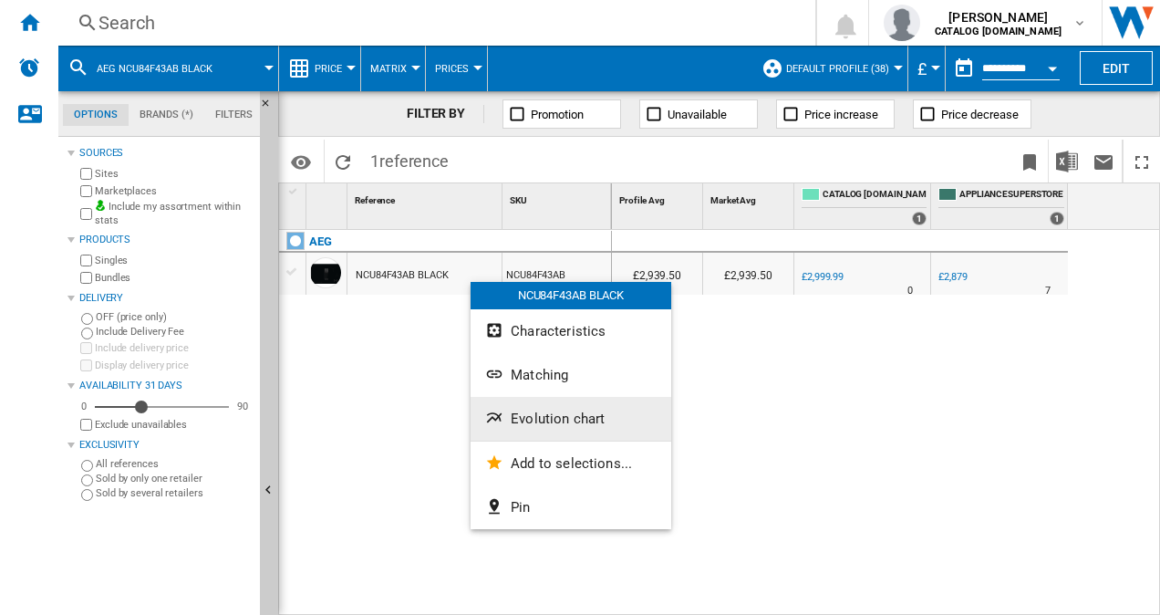
click at [496, 430] on button "Evolution chart" at bounding box center [570, 419] width 201 height 44
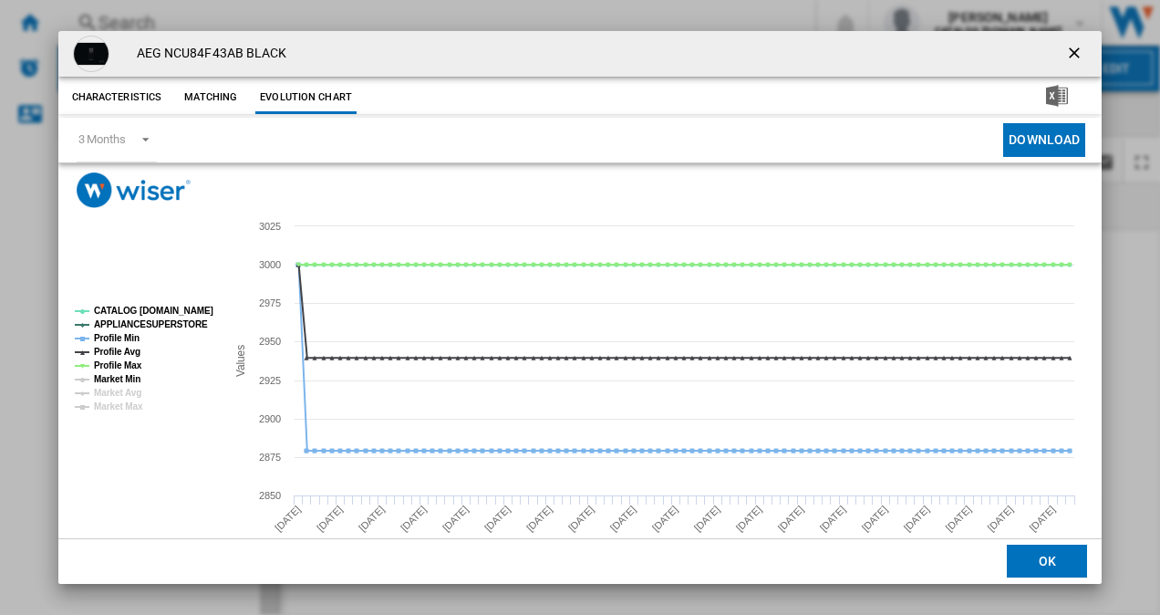
click at [129, 377] on tspan "Market Min" at bounding box center [117, 379] width 47 height 10
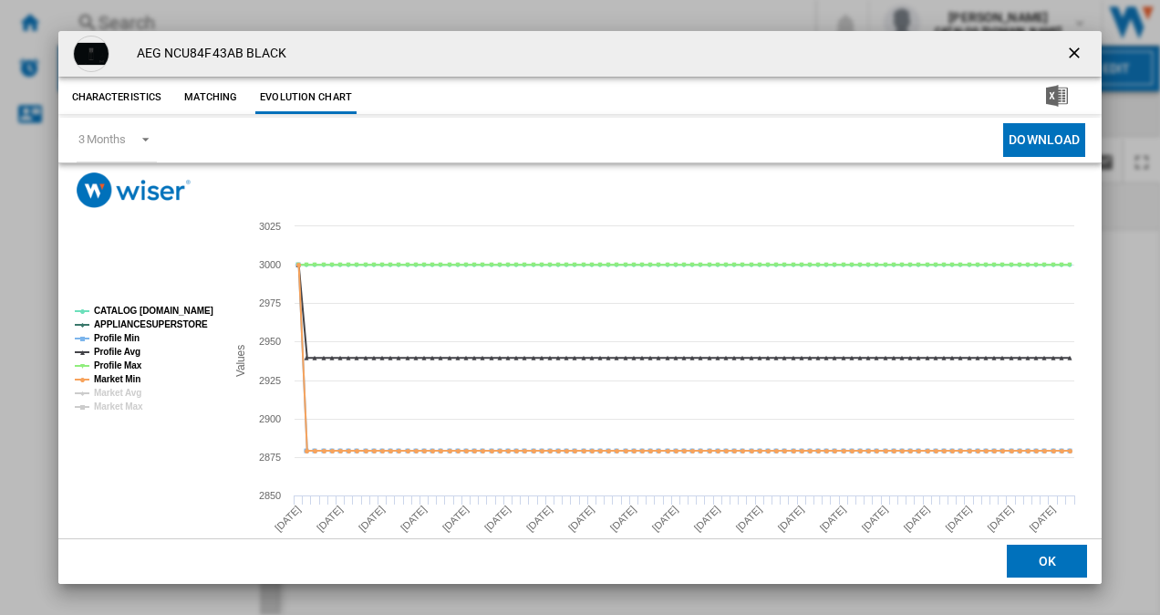
click at [135, 388] on tspan "Market Avg" at bounding box center [117, 393] width 47 height 10
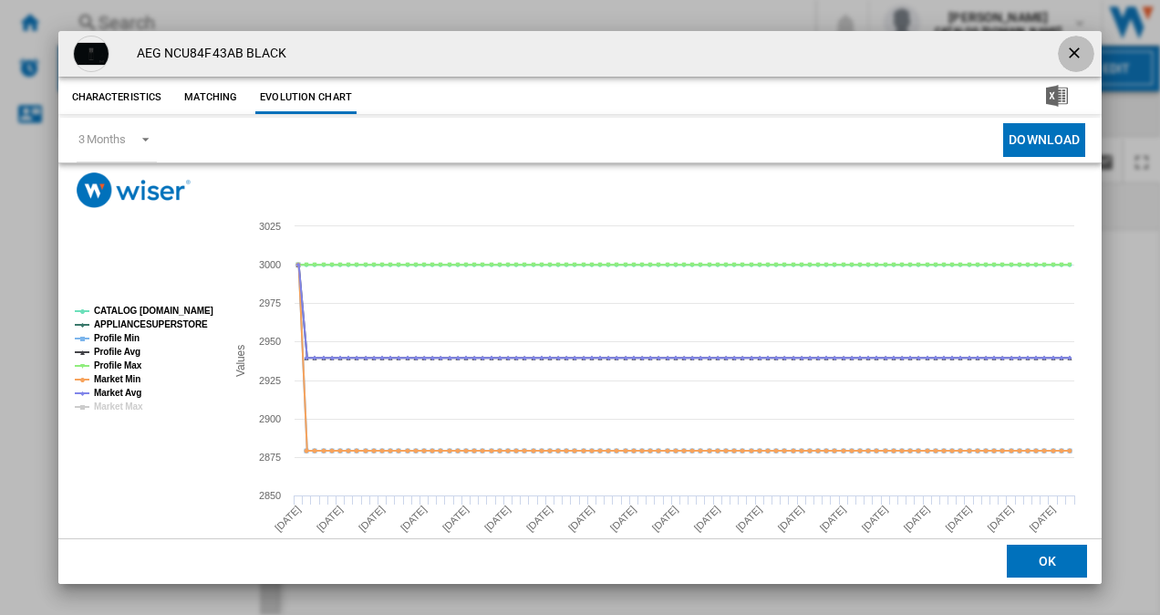
drag, startPoint x: 1055, startPoint y: 38, endPoint x: 1067, endPoint y: 47, distance: 14.4
click at [1059, 41] on button "Product popup" at bounding box center [1076, 54] width 36 height 36
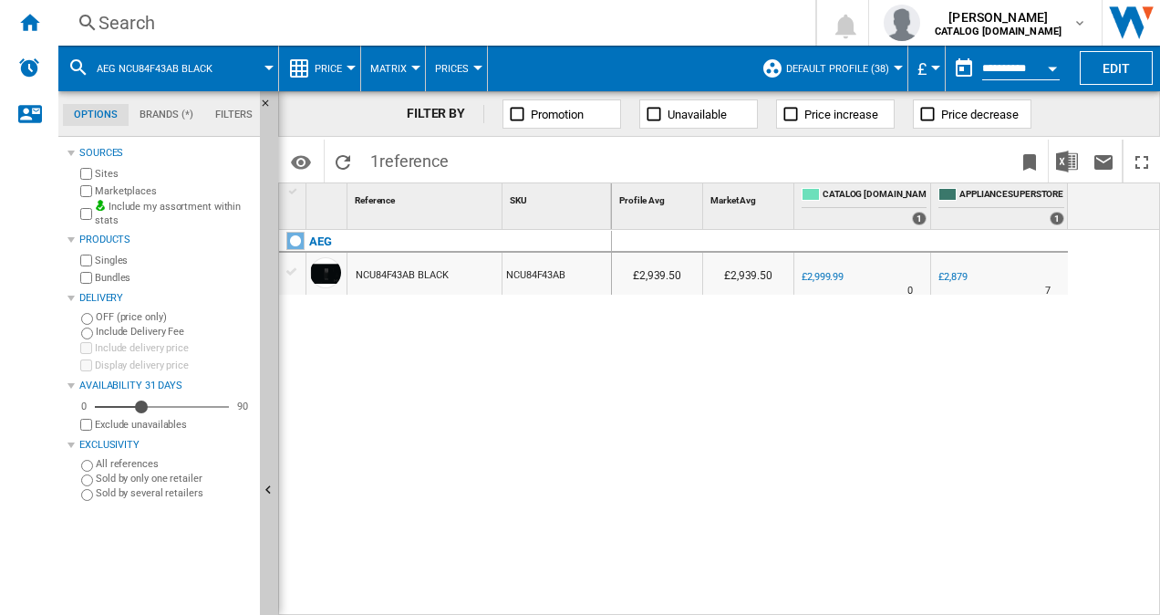
click at [115, 19] on div "Search" at bounding box center [432, 23] width 669 height 26
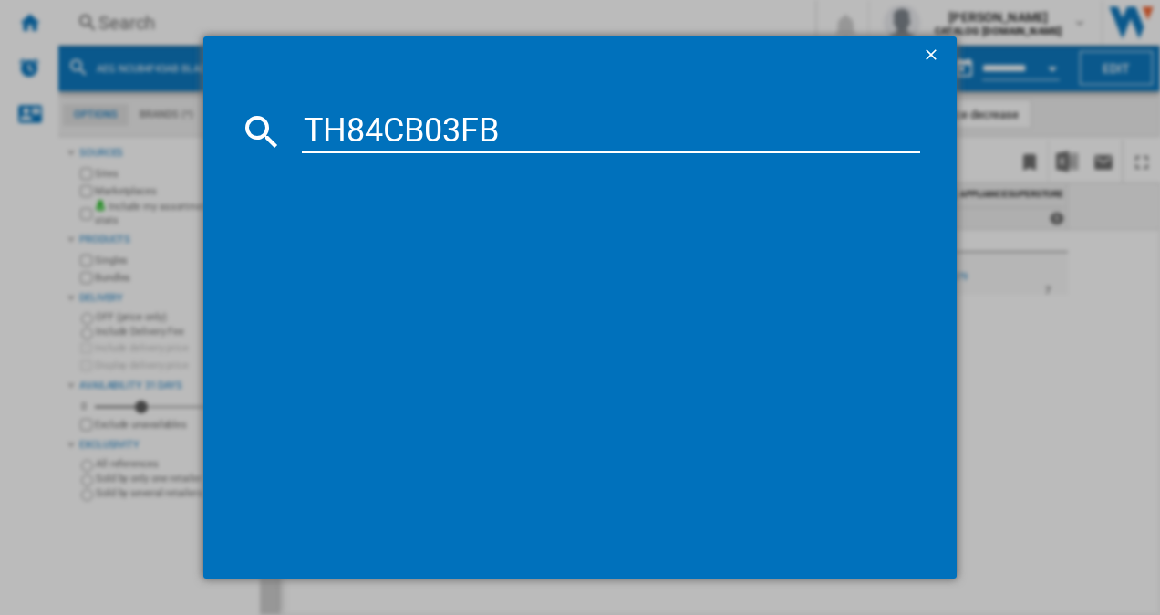
type input "TH84CB03FB"
click at [348, 253] on div "AEG TH84CB03FB BLACK" at bounding box center [593, 250] width 601 height 18
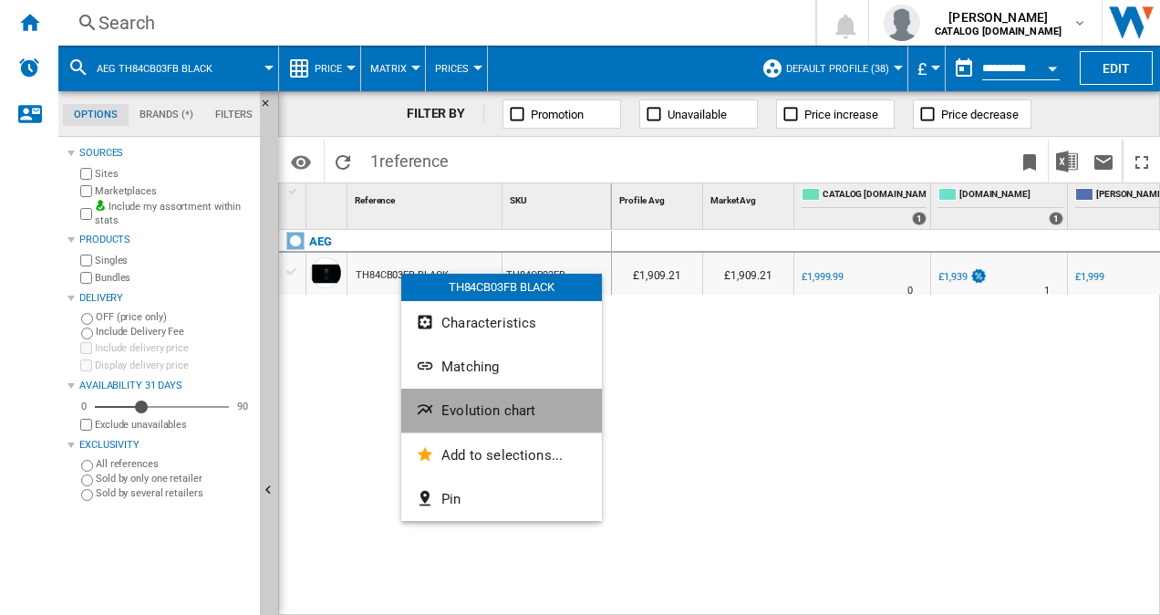
click at [475, 421] on button "Evolution chart" at bounding box center [501, 410] width 201 height 44
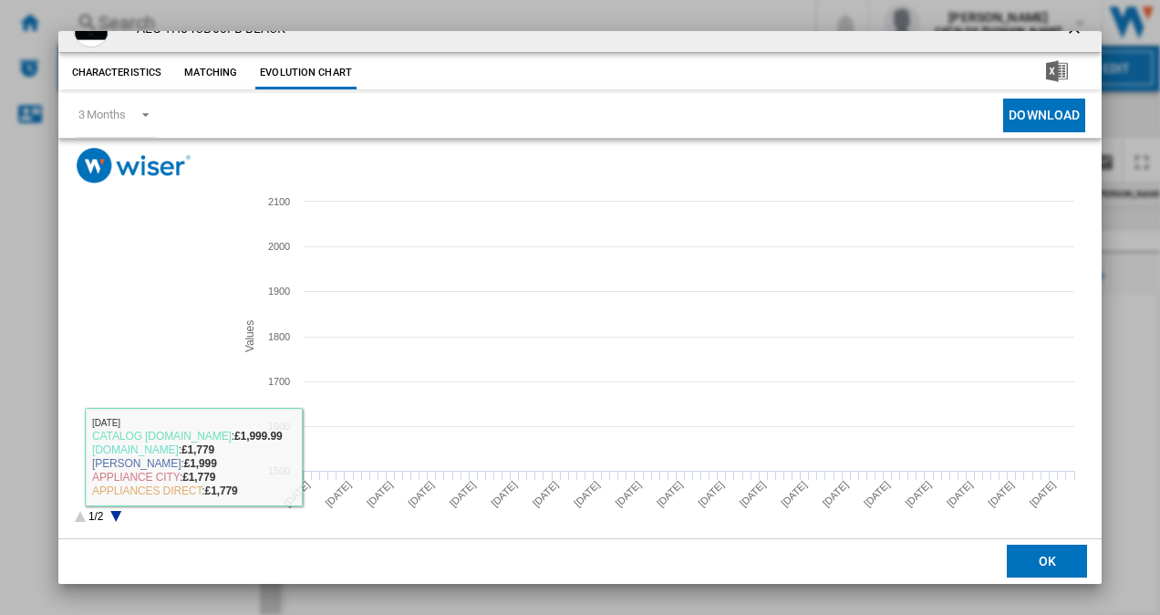
scroll to position [34, 0]
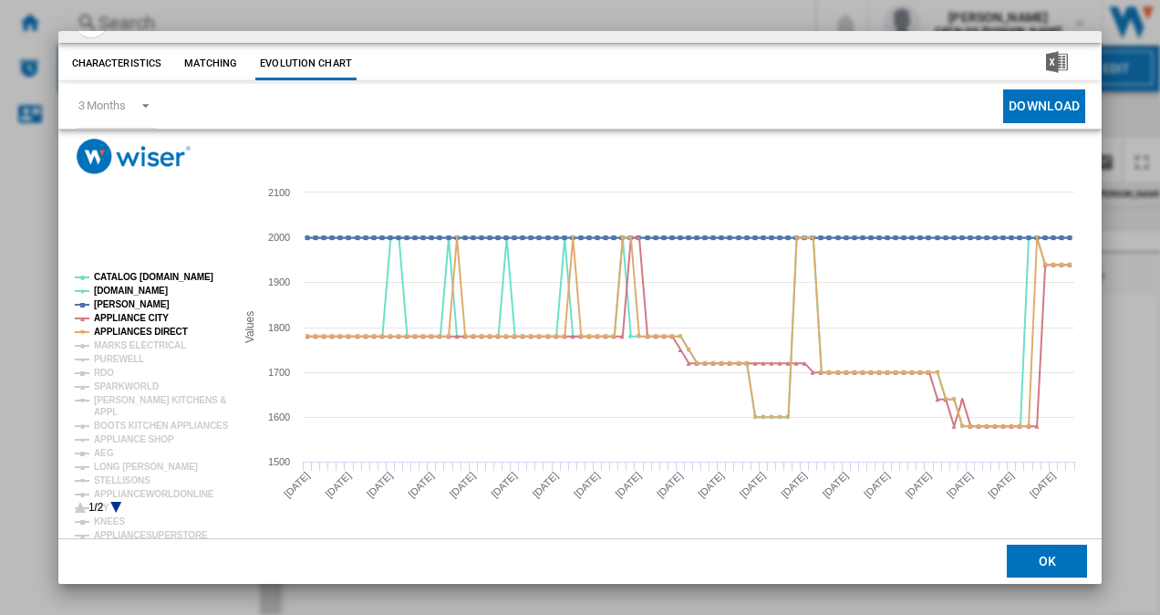
click at [118, 507] on rect "Product popup" at bounding box center [147, 392] width 160 height 255
click at [111, 504] on rect "Product popup" at bounding box center [147, 392] width 160 height 255
click at [114, 503] on icon "Product popup" at bounding box center [115, 506] width 11 height 11
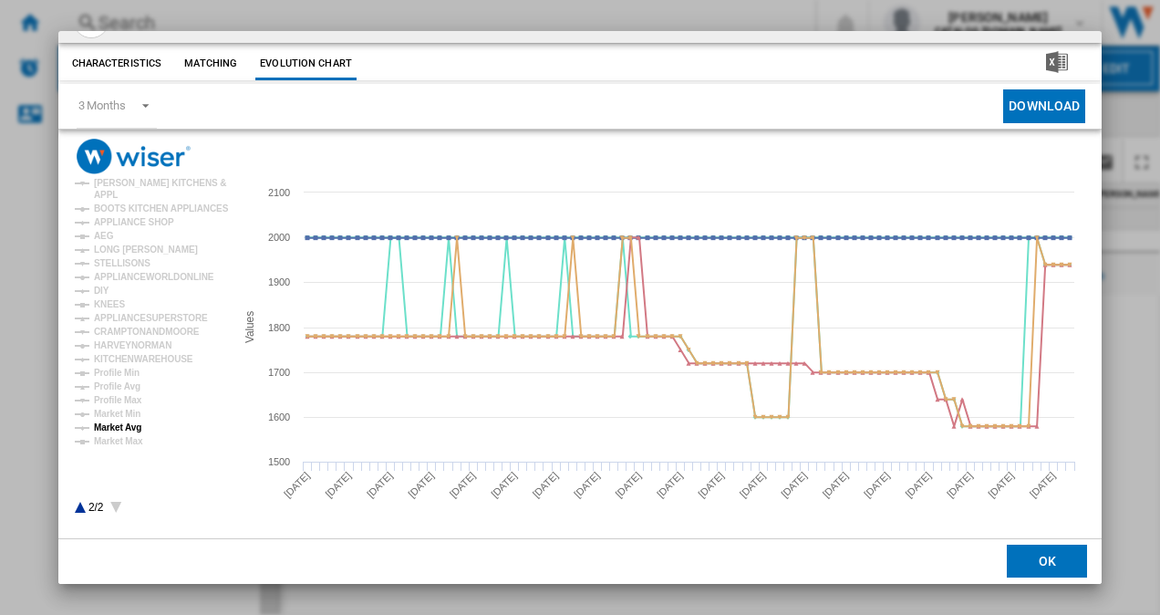
click at [127, 425] on tspan "Market Avg" at bounding box center [117, 427] width 47 height 10
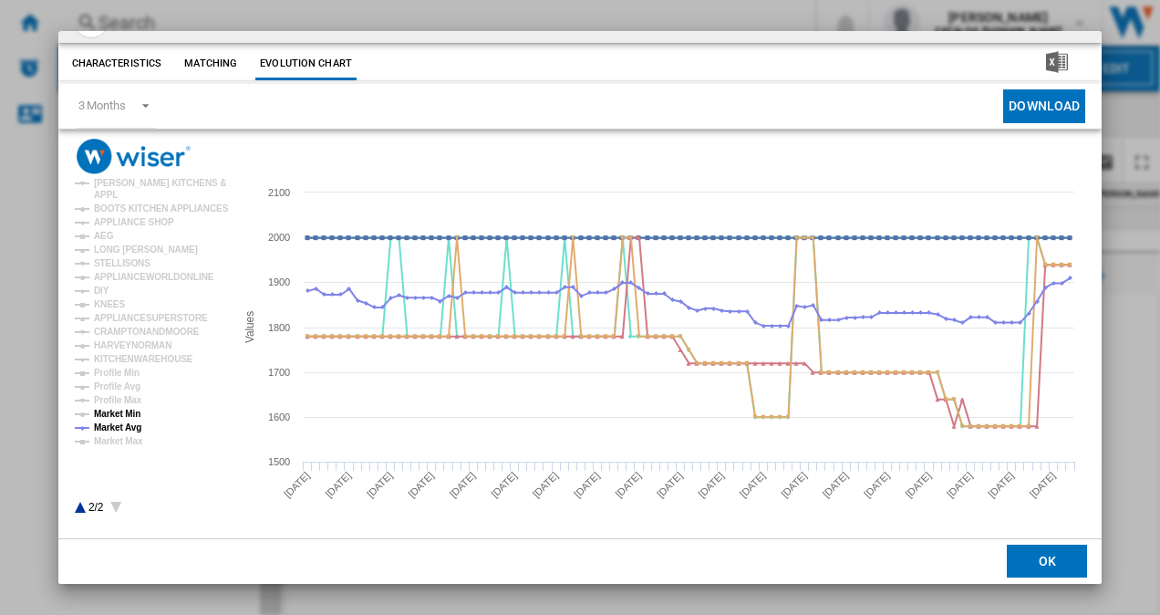
click at [127, 409] on tspan "Market Min" at bounding box center [117, 413] width 47 height 10
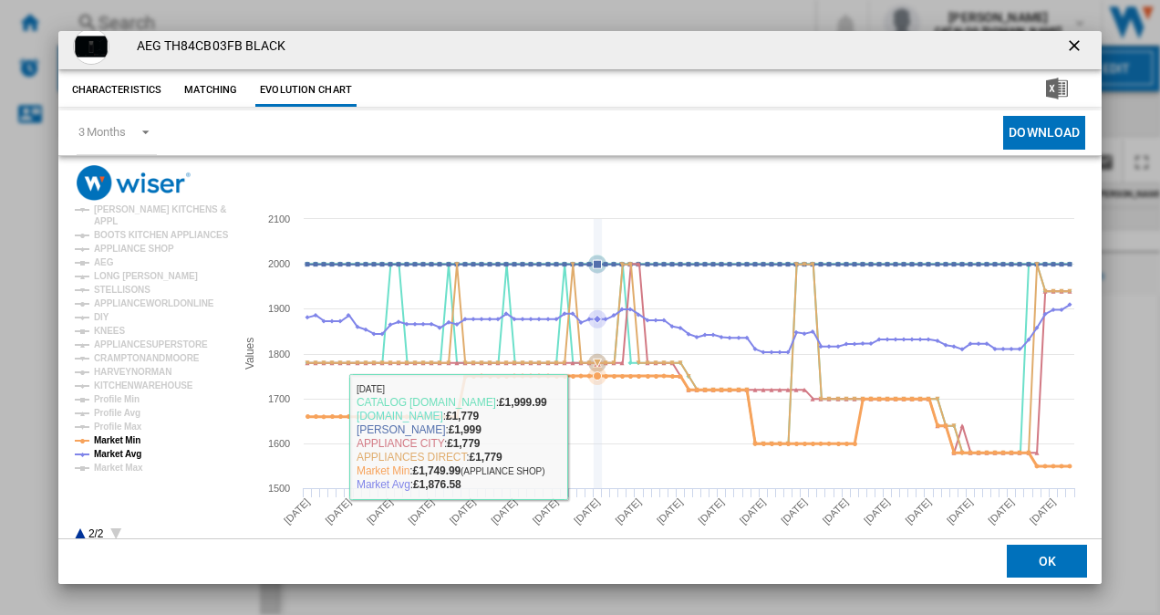
scroll to position [0, 0]
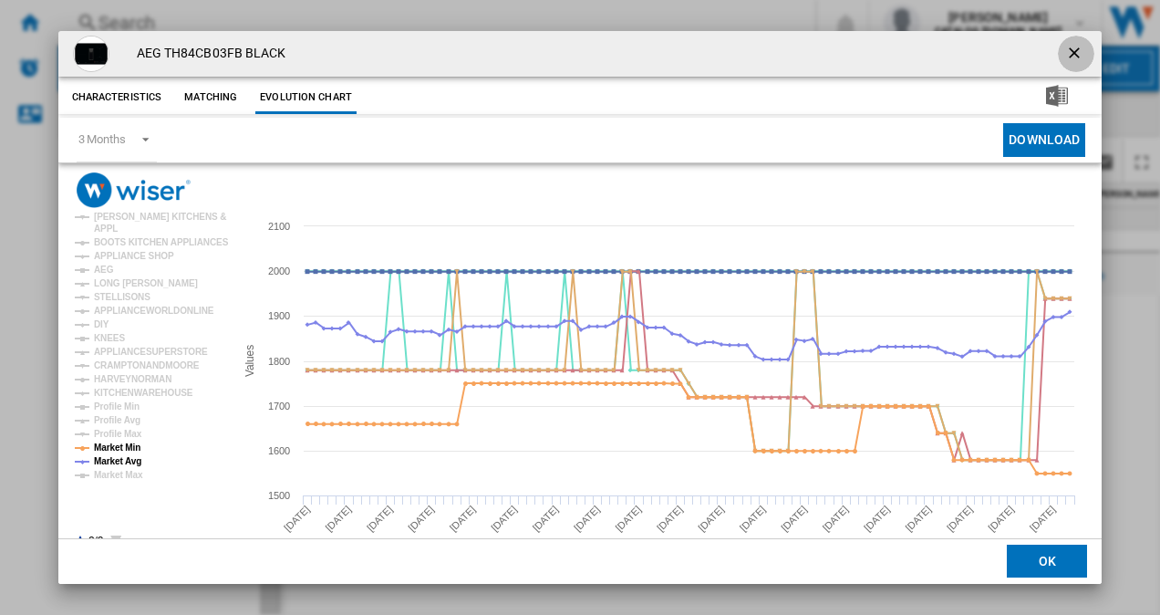
click at [1065, 54] on ng-md-icon "getI18NText('BUTTONS.CLOSE_DIALOG')" at bounding box center [1076, 55] width 22 height 22
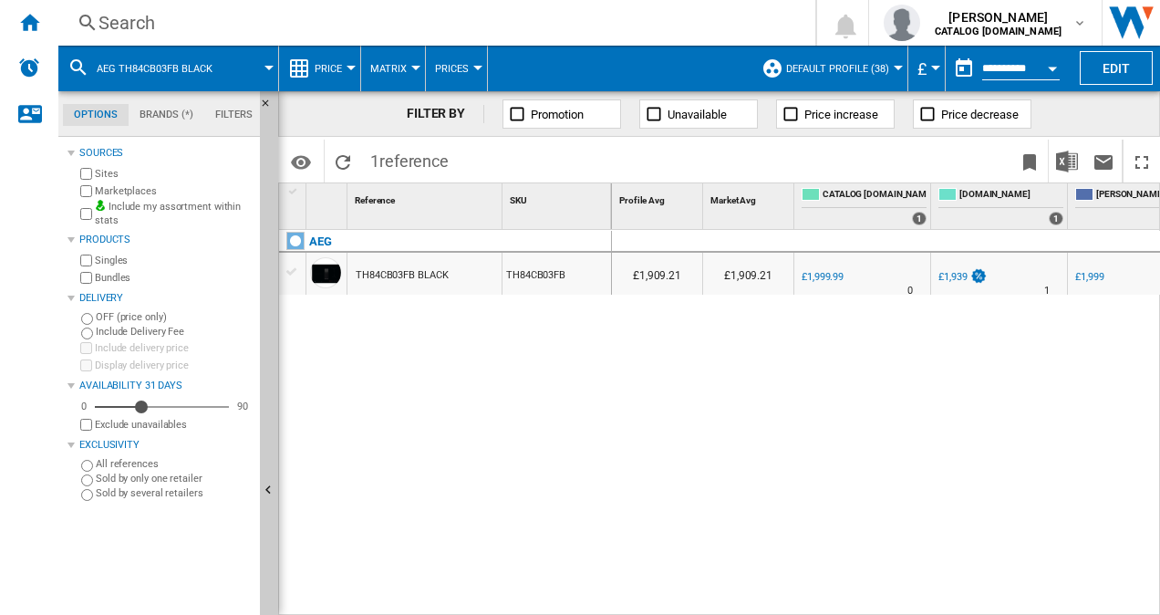
click at [142, 21] on div "Search" at bounding box center [432, 23] width 669 height 26
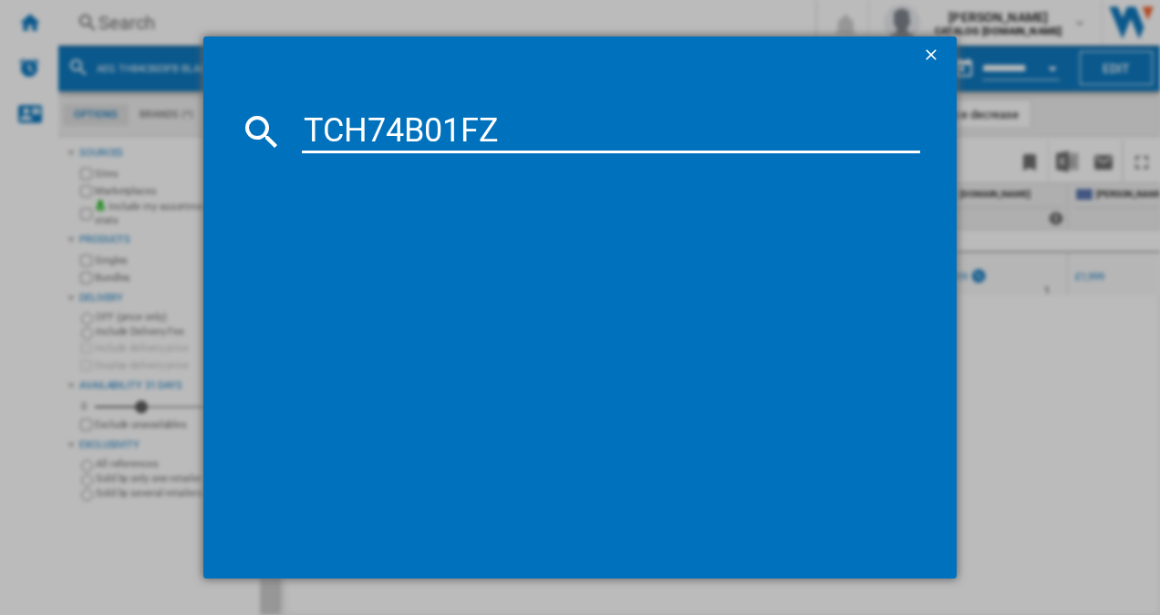
type input "TCH74B01FZ"
click at [361, 253] on div "AEG TCH74B01FZ BLACK" at bounding box center [593, 250] width 601 height 18
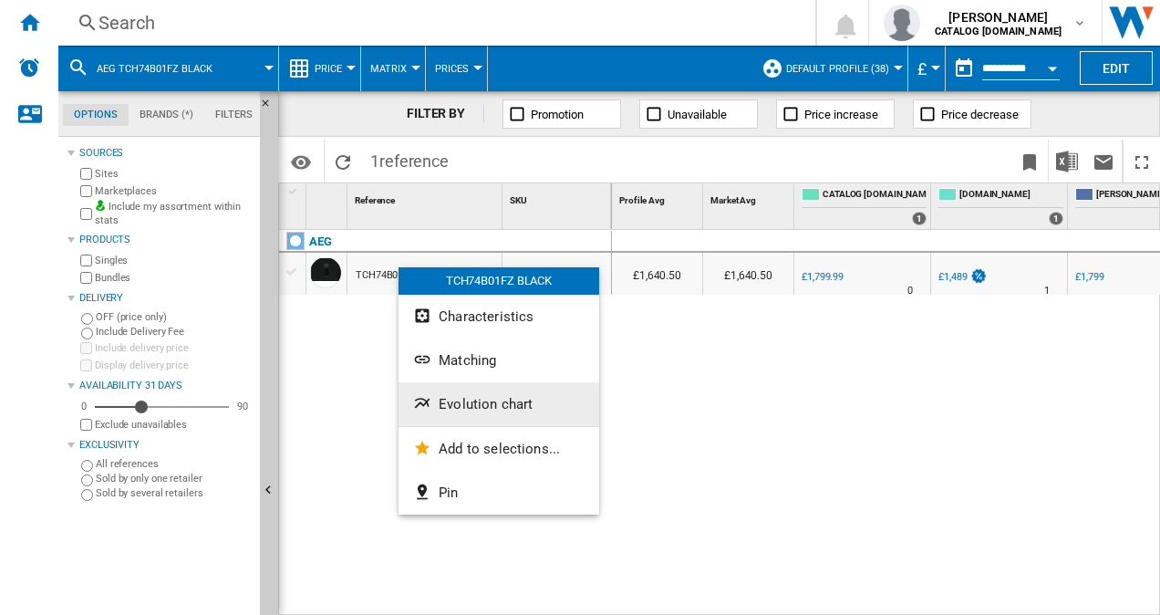
click at [450, 404] on span "Evolution chart" at bounding box center [486, 404] width 94 height 16
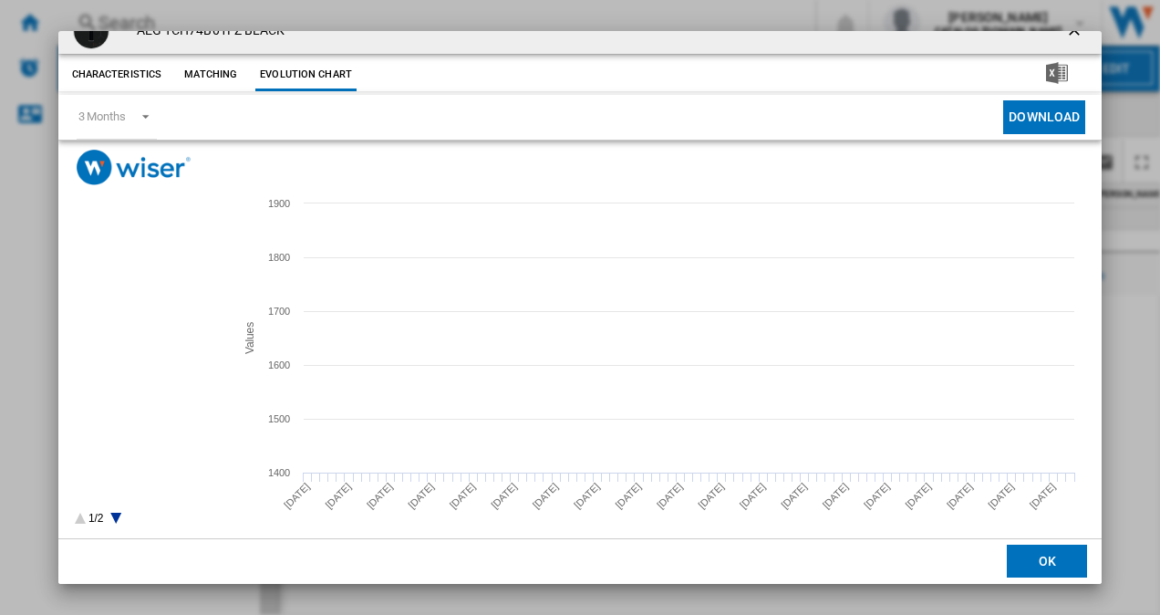
scroll to position [34, 0]
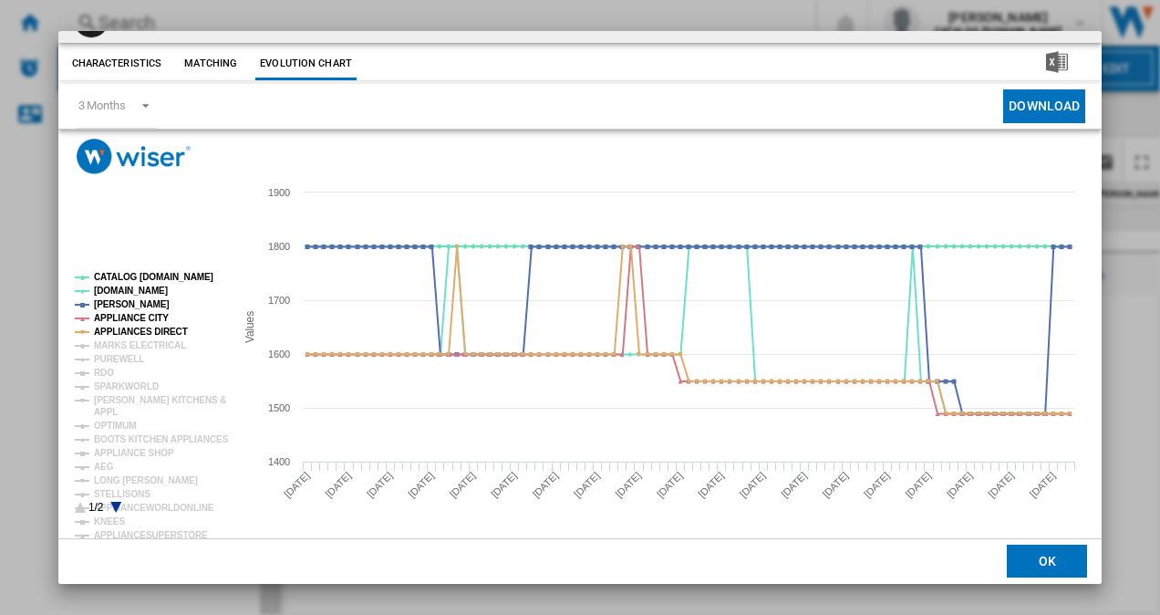
click at [117, 503] on icon "Product popup" at bounding box center [115, 506] width 11 height 11
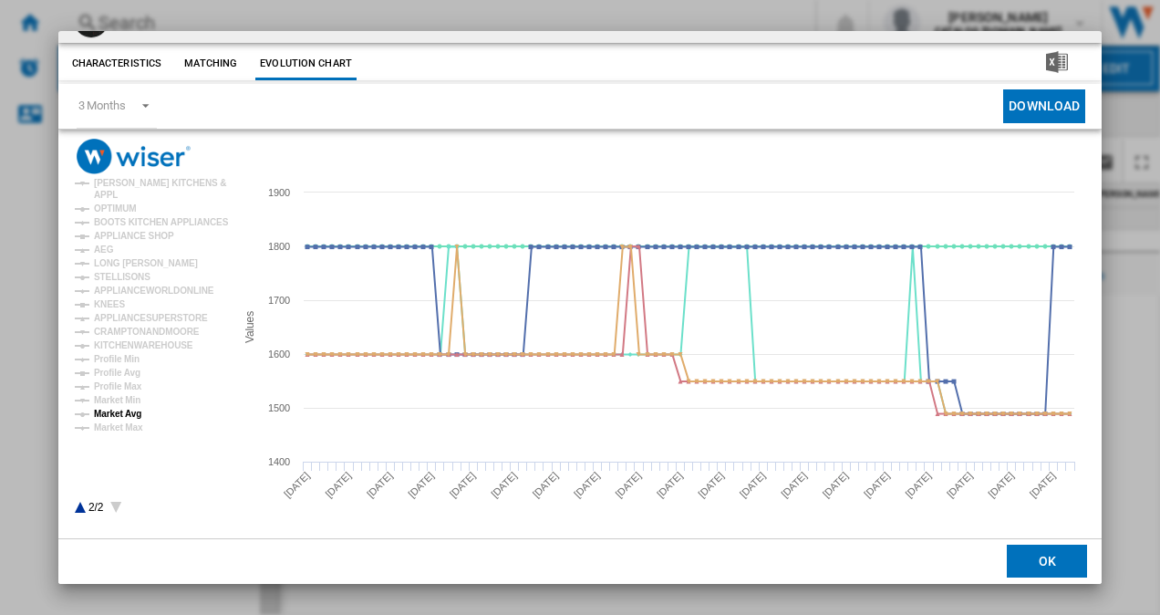
click at [119, 414] on tspan "Market Avg" at bounding box center [117, 413] width 47 height 10
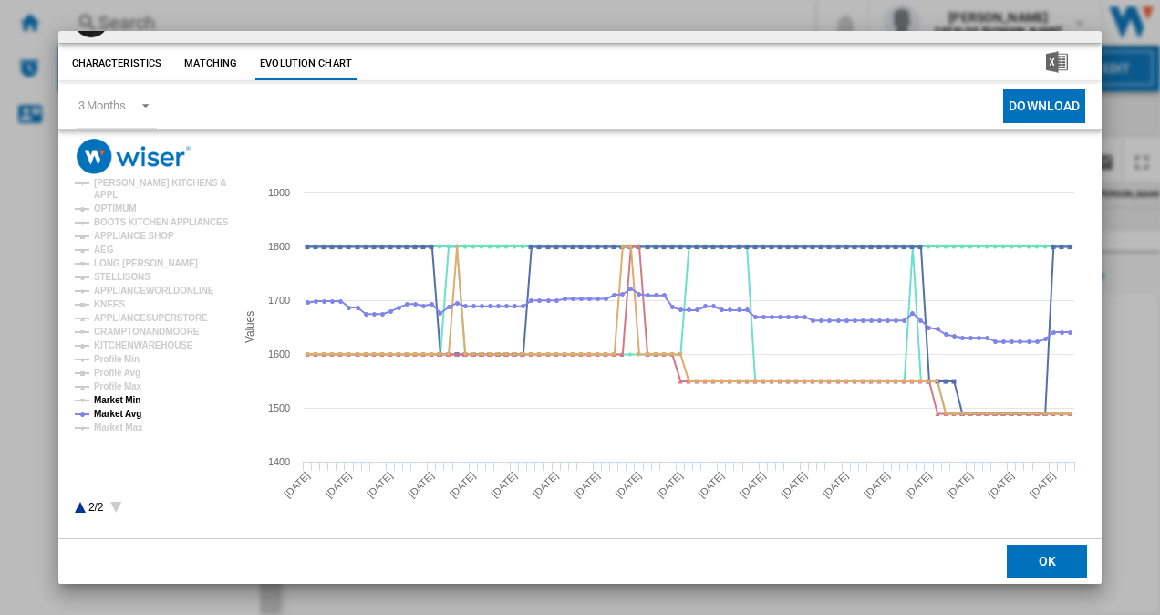
click at [123, 404] on tspan "Market Min" at bounding box center [117, 400] width 47 height 10
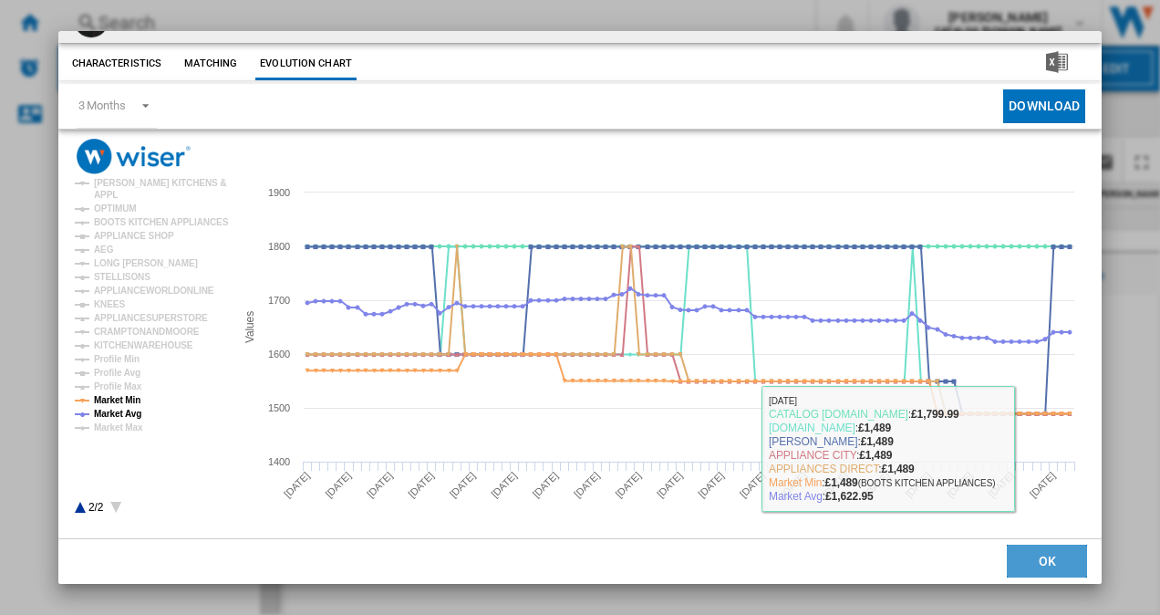
click at [1031, 570] on button "OK" at bounding box center [1047, 561] width 80 height 33
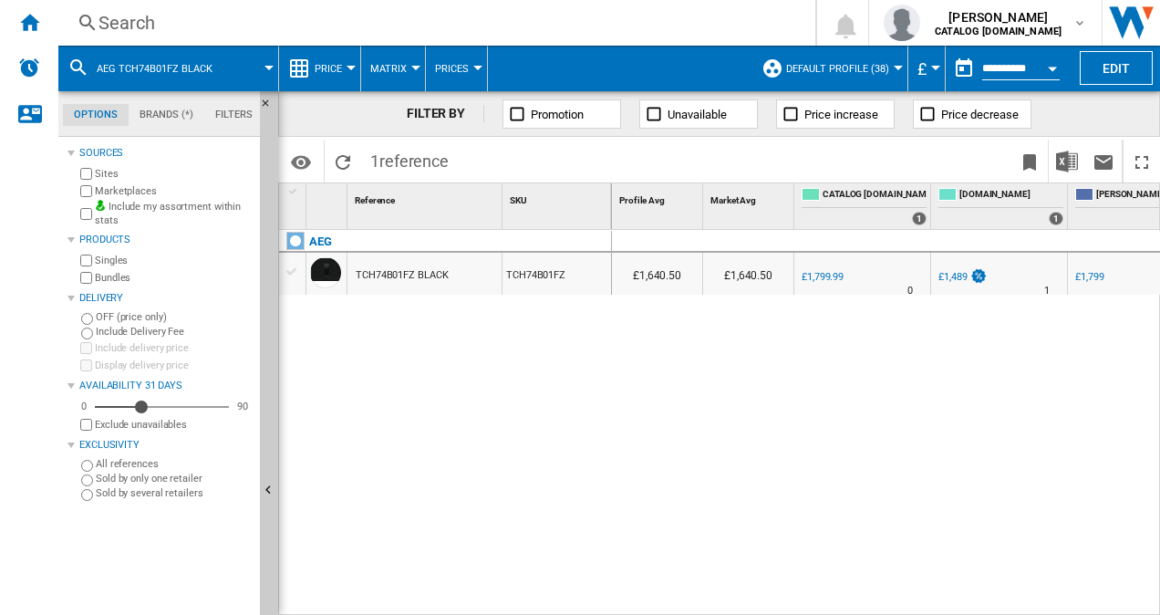
click at [153, 26] on div "Search" at bounding box center [432, 23] width 669 height 26
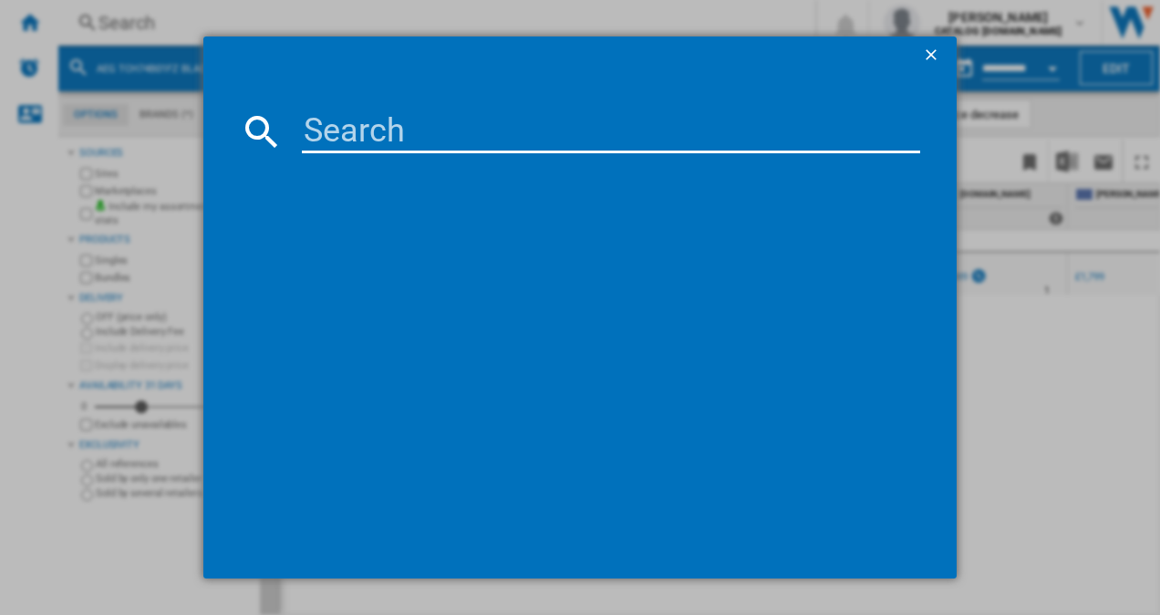
type input "TT64CB00CB"
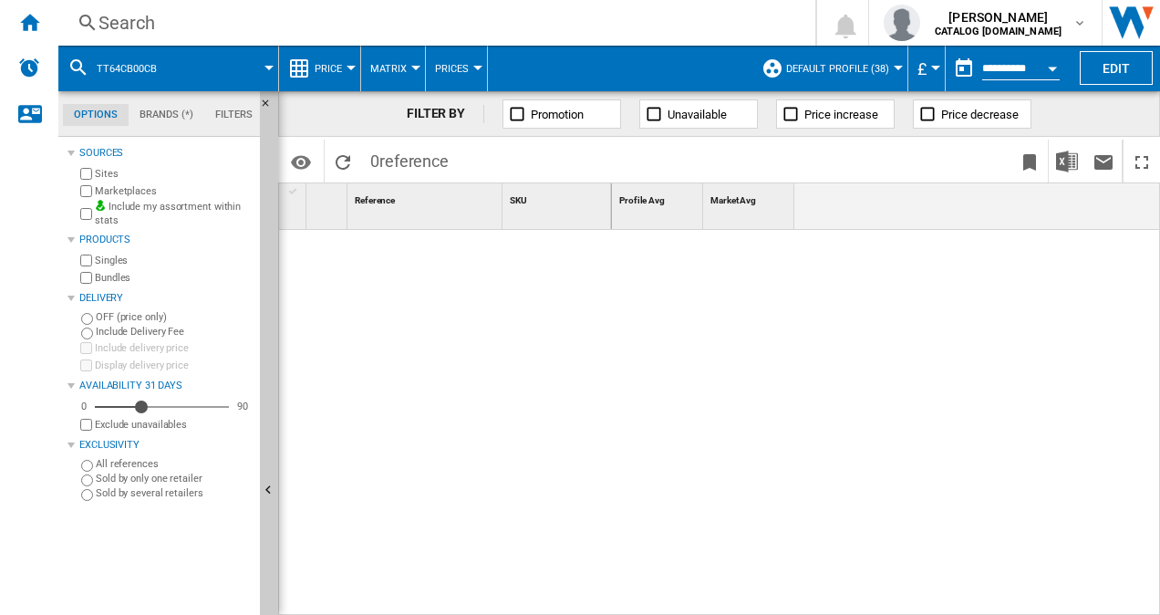
click at [162, 24] on div "Search" at bounding box center [432, 23] width 669 height 26
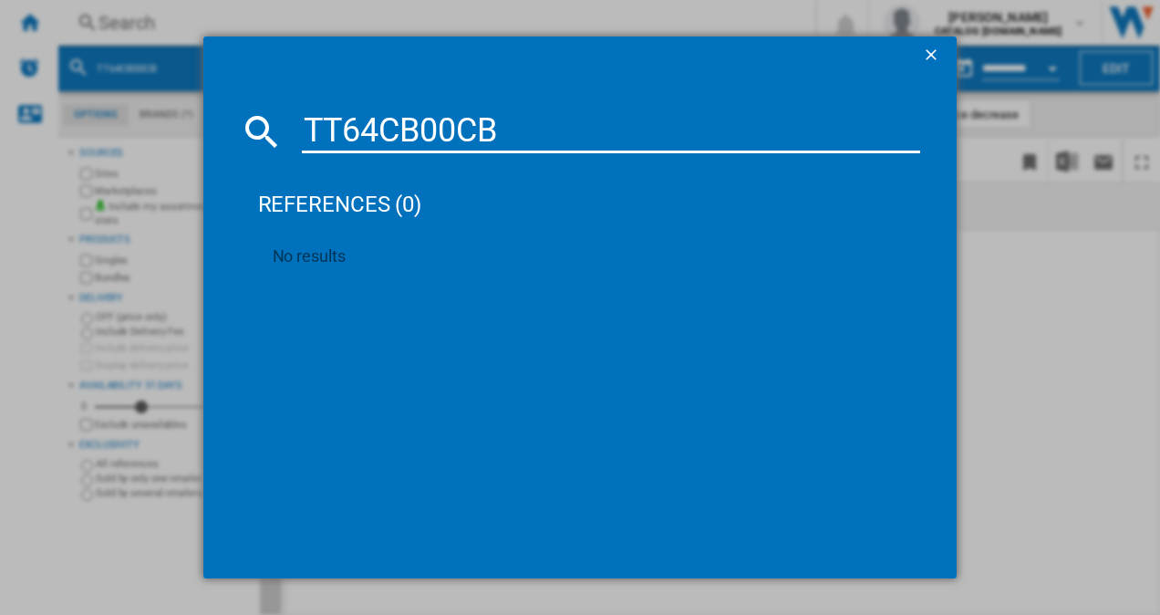
type input "TT64CB00CB"
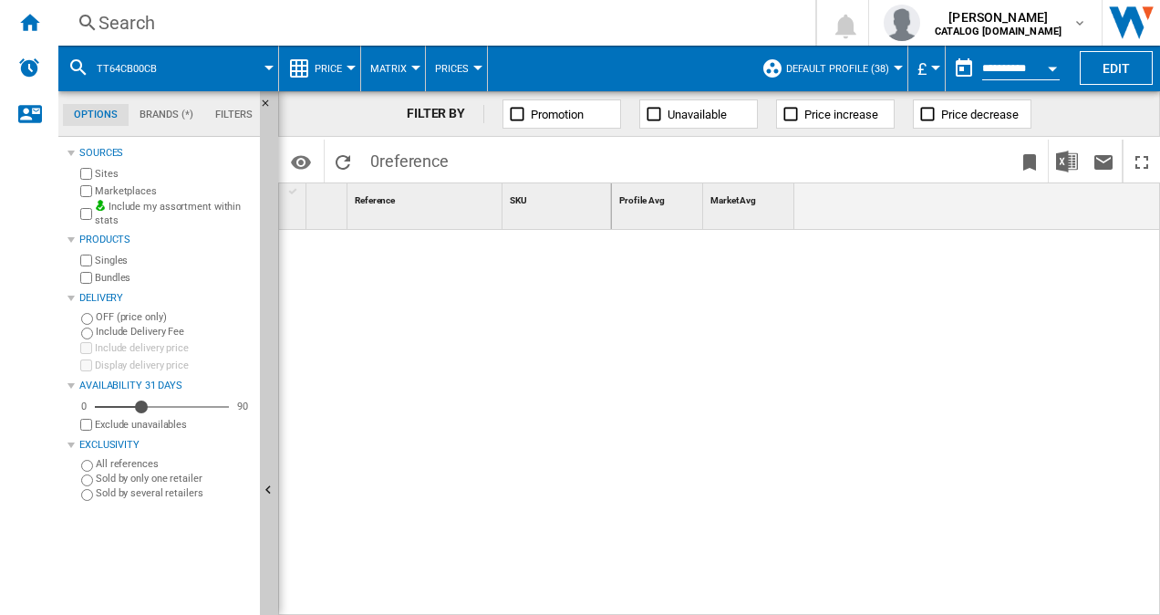
click at [118, 17] on div "Search" at bounding box center [432, 23] width 669 height 26
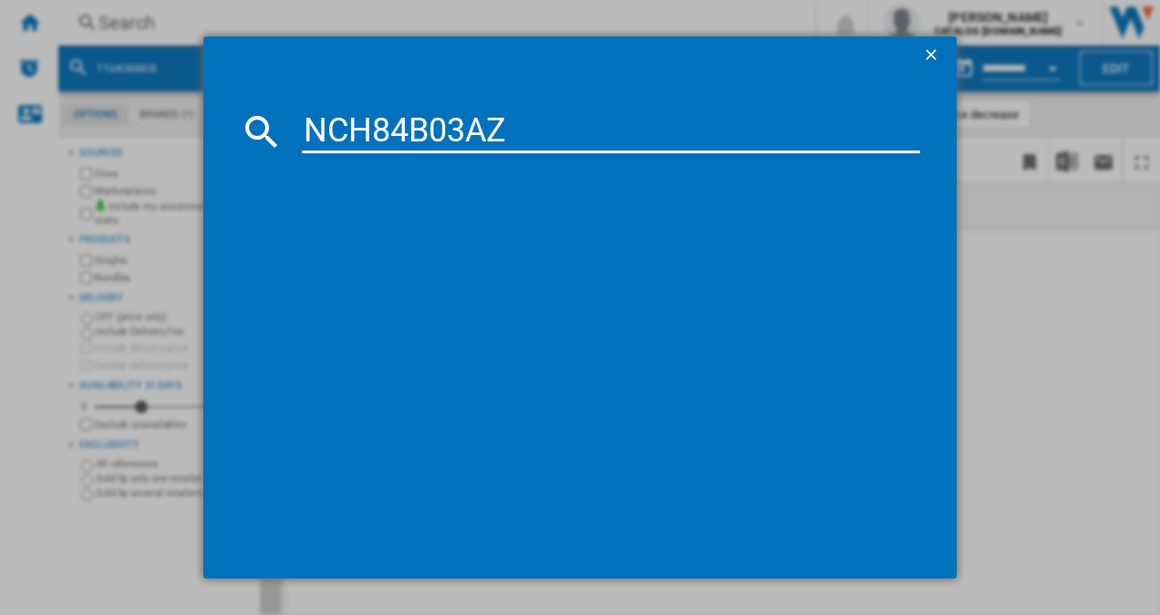
type input "NCH84B03AZ"
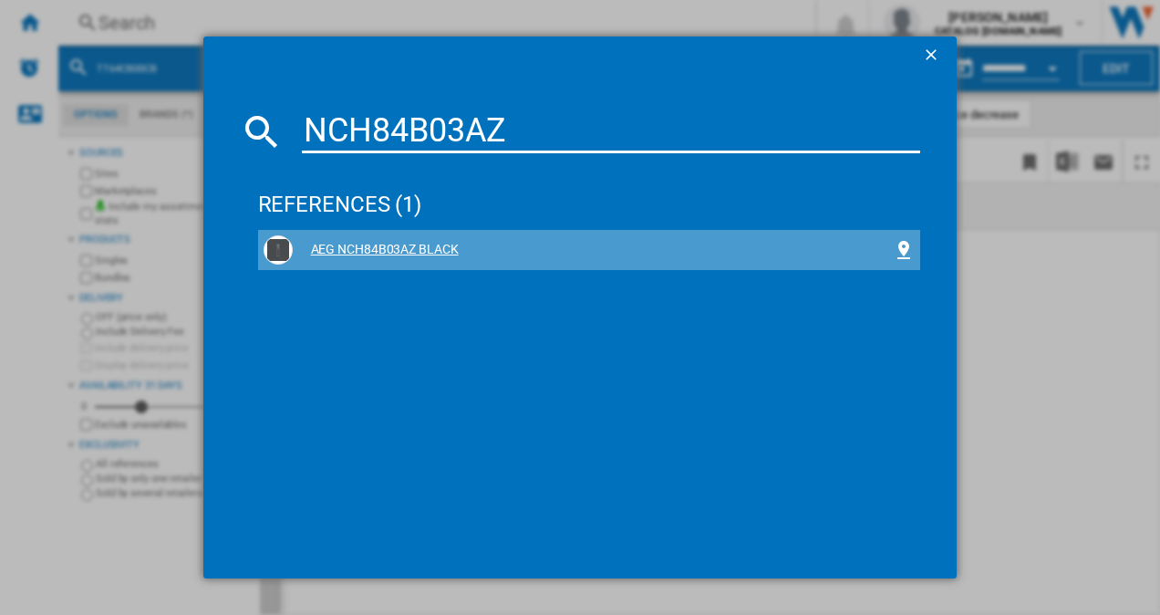
click at [324, 250] on div "AEG NCH84B03AZ BLACK" at bounding box center [593, 250] width 601 height 18
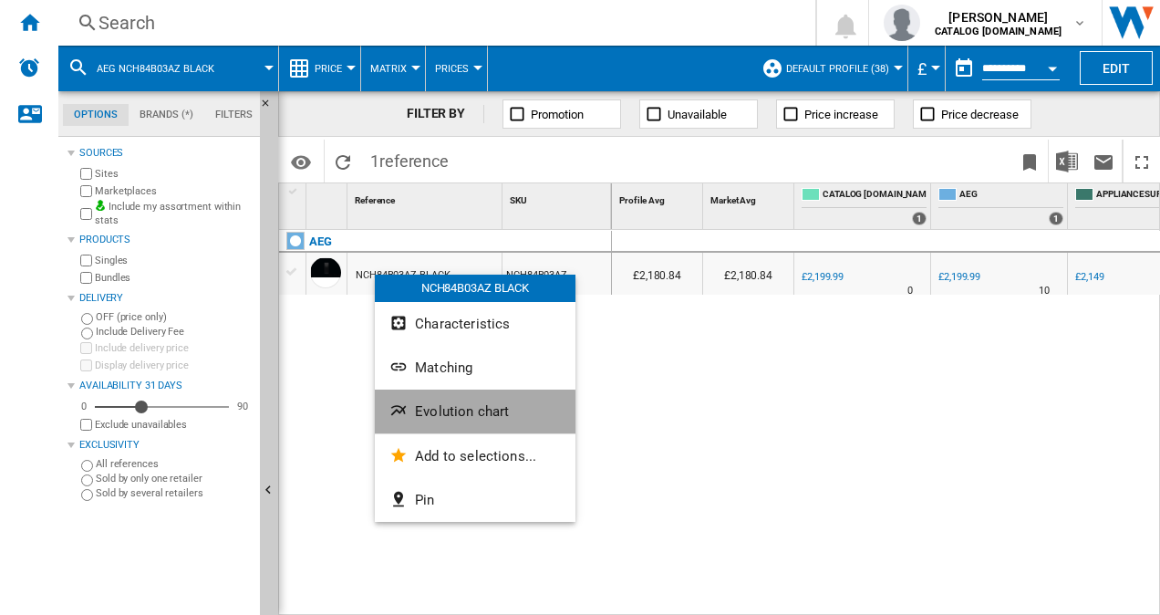
click at [441, 419] on button "Evolution chart" at bounding box center [475, 411] width 201 height 44
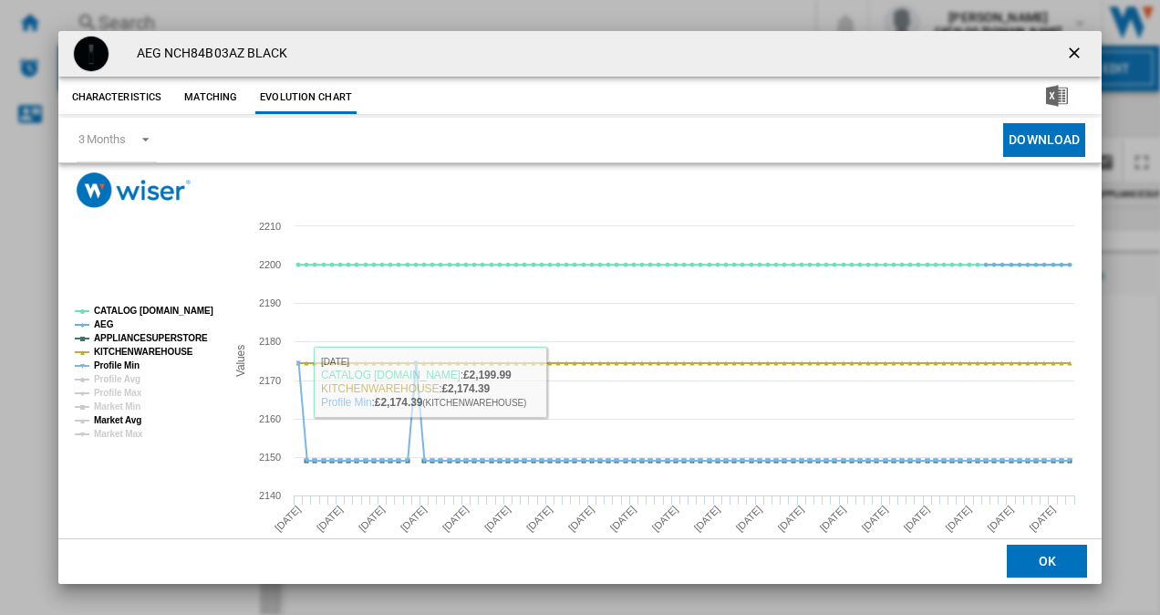
click at [94, 418] on tspan "Market Avg" at bounding box center [117, 420] width 47 height 10
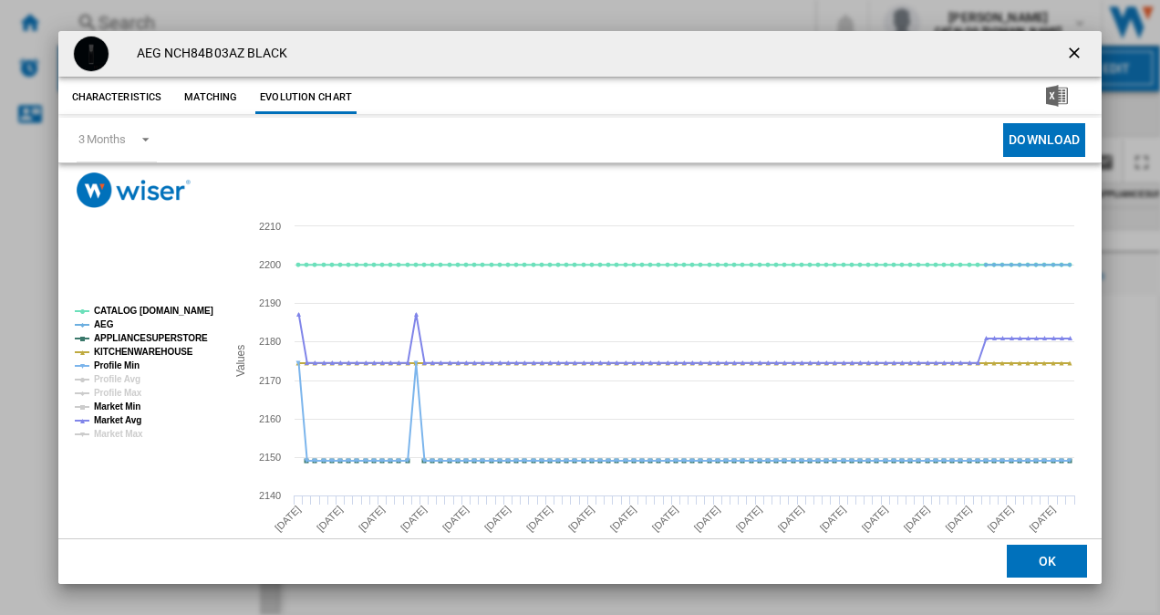
click at [108, 401] on tspan "Market Min" at bounding box center [117, 406] width 47 height 10
